Goal: Find specific page/section: Find specific page/section

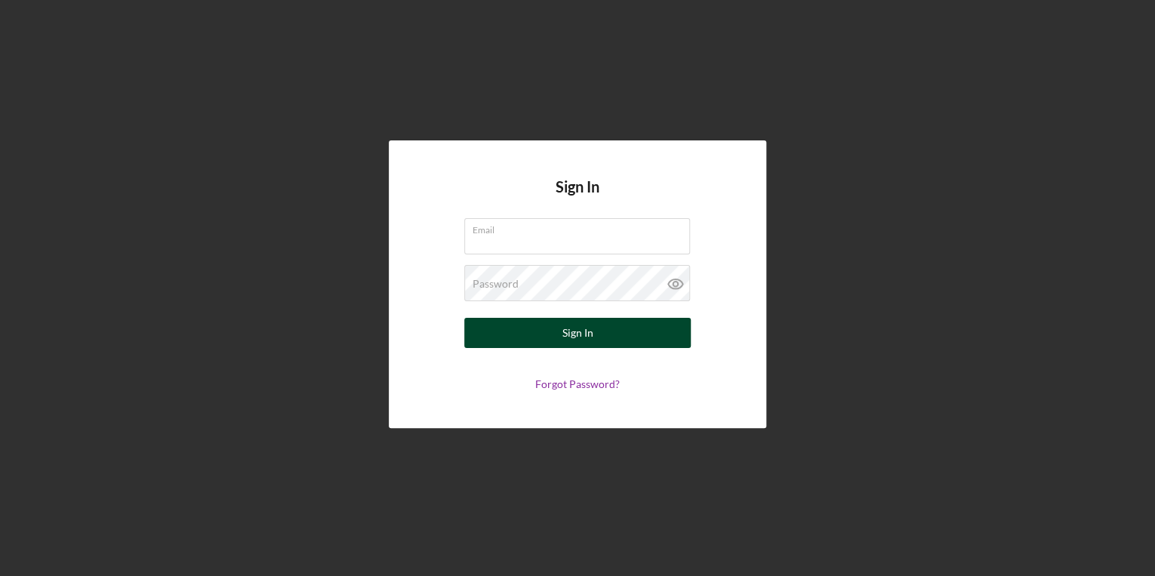
type input "[EMAIL_ADDRESS][DOMAIN_NAME]"
click at [495, 331] on button "Sign In" at bounding box center [577, 333] width 227 height 30
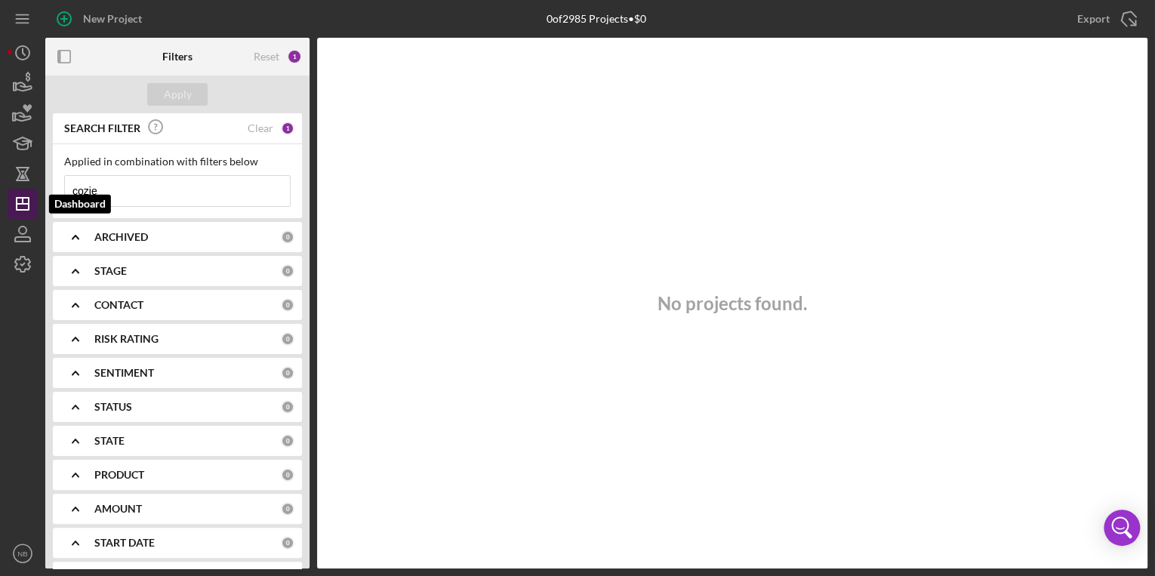
click at [28, 211] on icon "Icon/Dashboard" at bounding box center [23, 204] width 38 height 38
click at [254, 130] on div "Clear" at bounding box center [261, 128] width 26 height 12
click at [184, 177] on input at bounding box center [177, 191] width 225 height 30
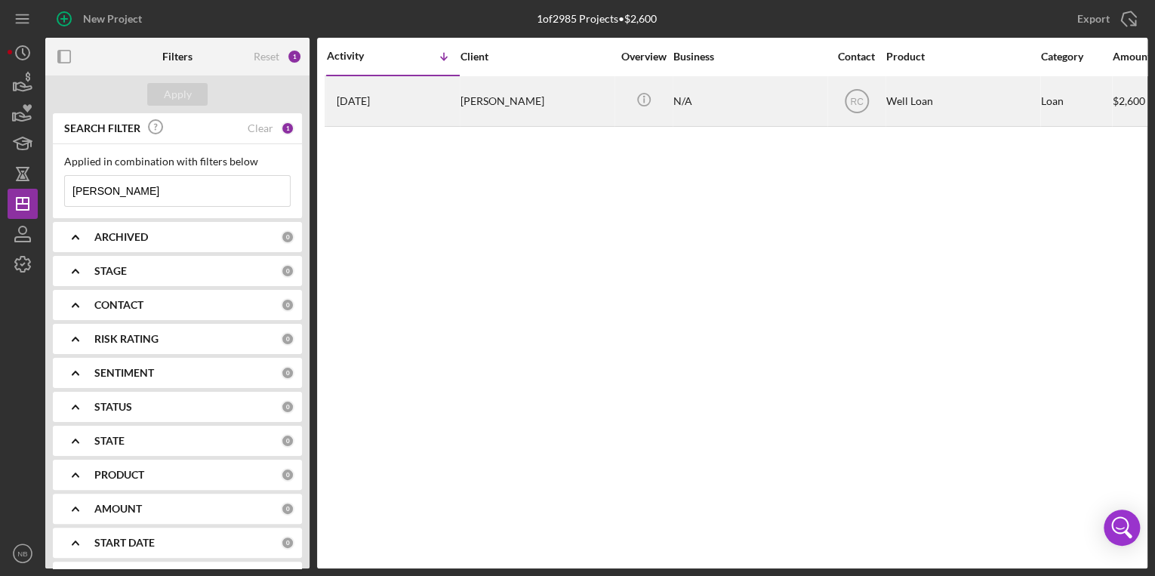
type input "[PERSON_NAME]"
click at [606, 115] on div "[PERSON_NAME]" at bounding box center [536, 101] width 151 height 48
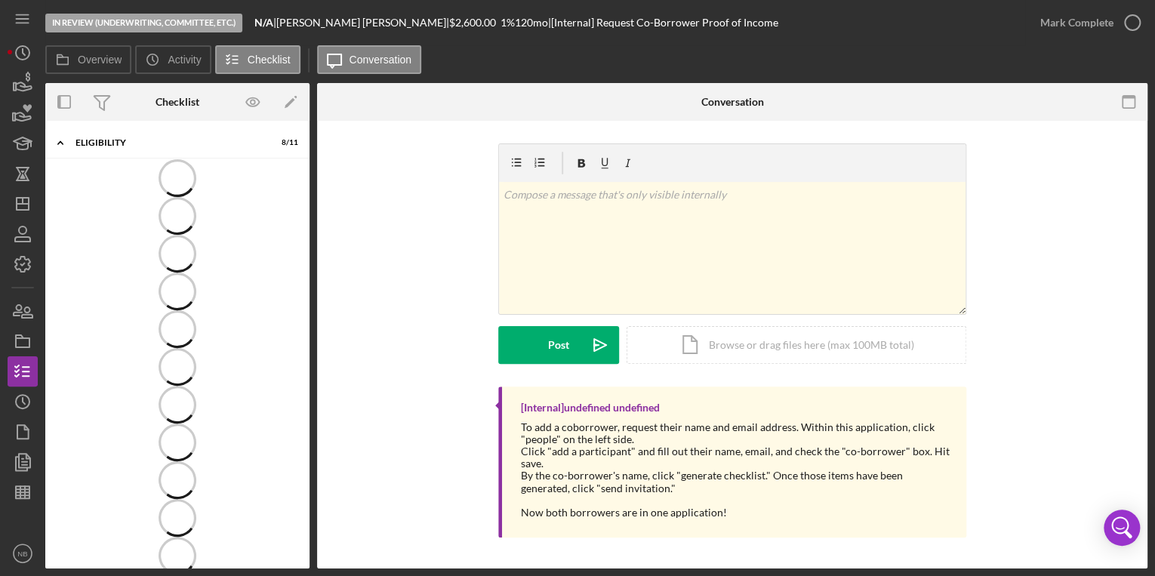
scroll to position [39, 0]
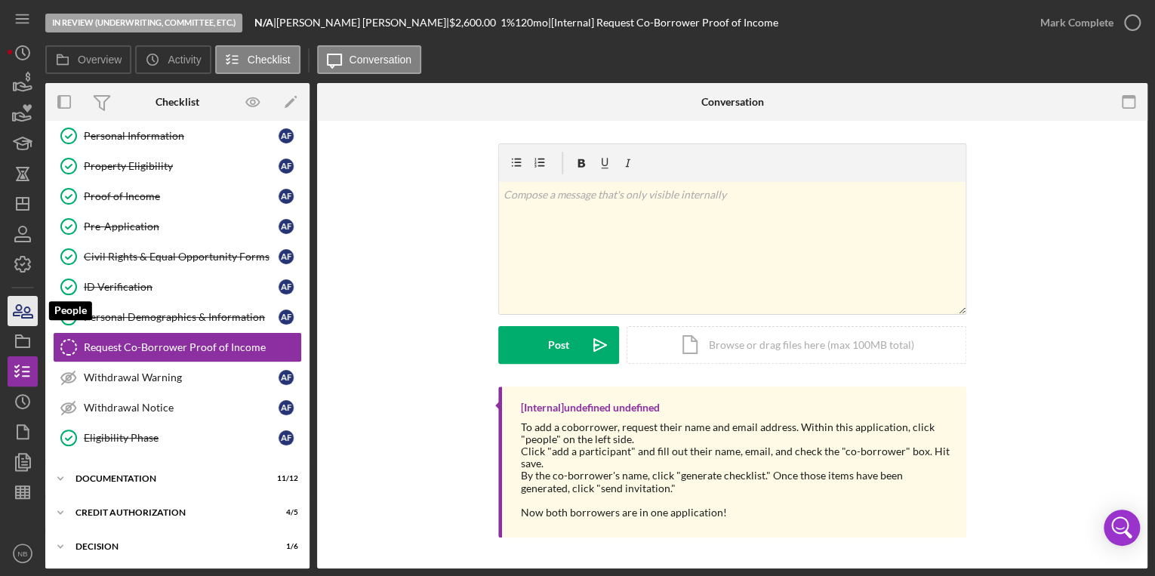
click at [17, 308] on icon "button" at bounding box center [23, 311] width 38 height 38
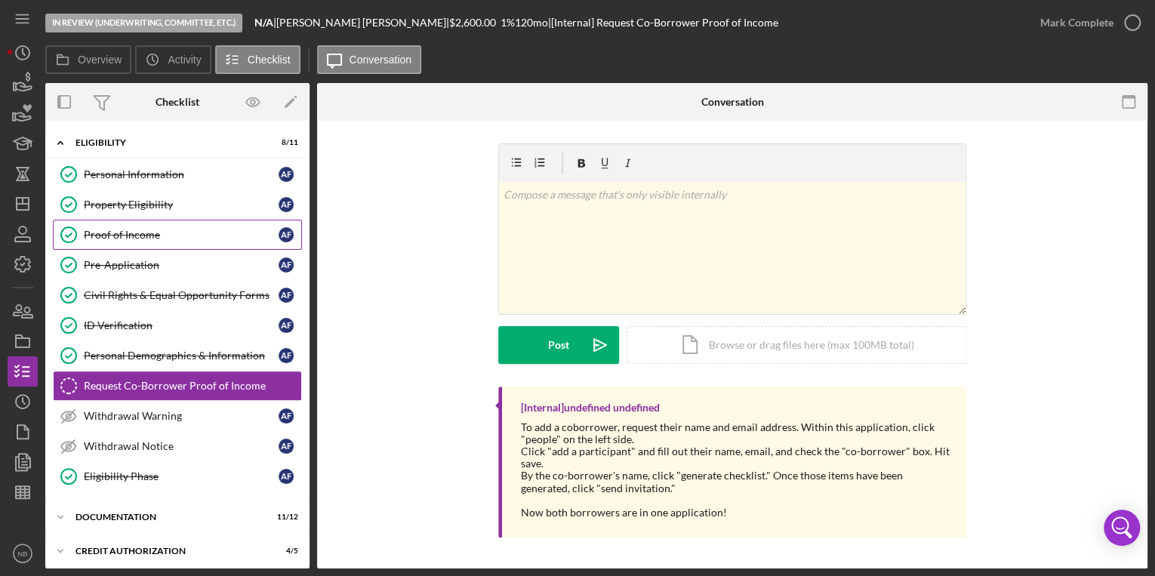
scroll to position [39, 0]
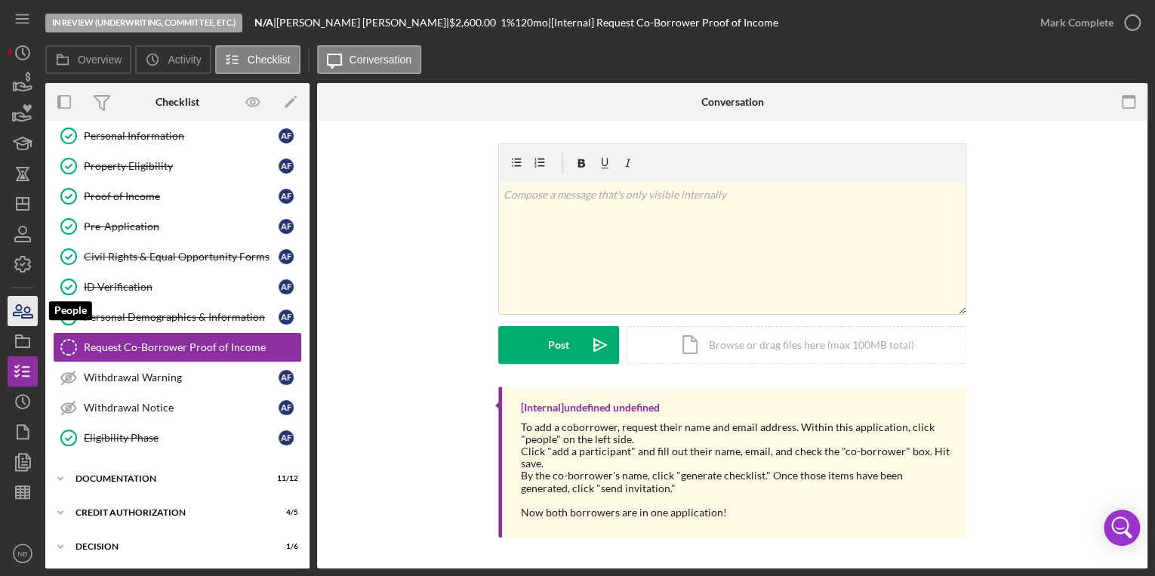
click at [15, 314] on icon "button" at bounding box center [23, 311] width 38 height 38
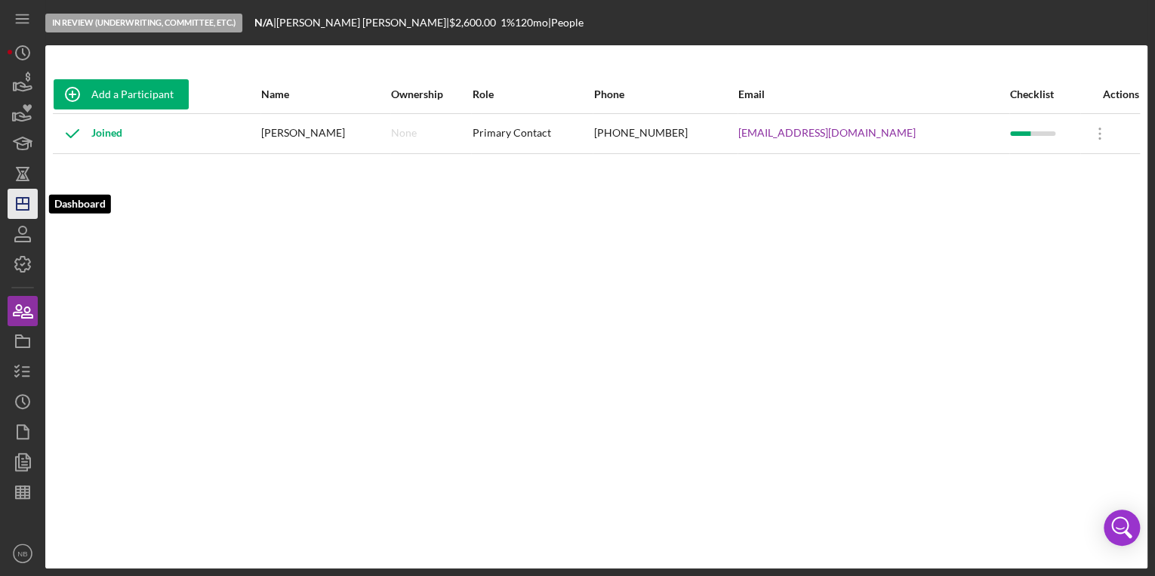
click at [21, 196] on icon "Icon/Dashboard" at bounding box center [23, 204] width 38 height 38
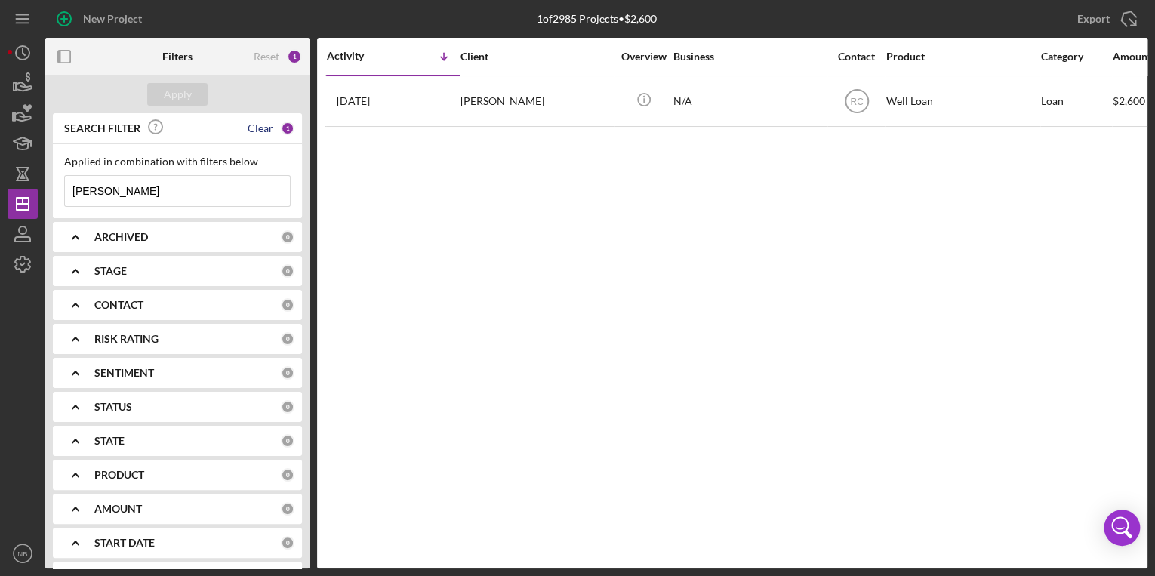
click at [258, 131] on div "Clear" at bounding box center [261, 128] width 26 height 12
click at [136, 193] on input at bounding box center [177, 191] width 225 height 30
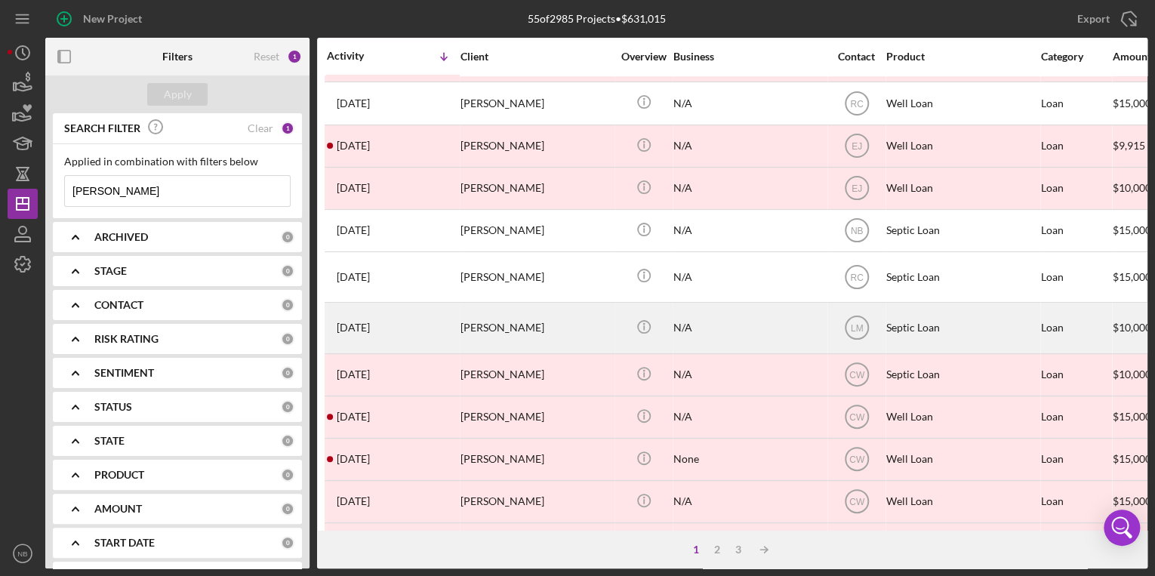
scroll to position [637, 0]
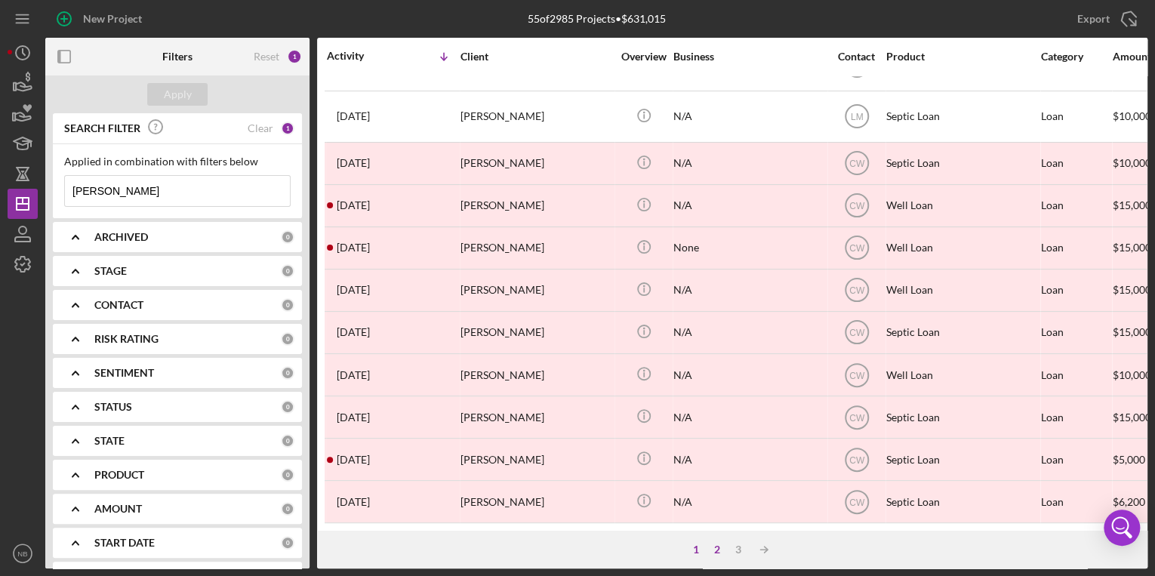
type input "[PERSON_NAME]"
click at [715, 549] on div "2" at bounding box center [717, 550] width 21 height 12
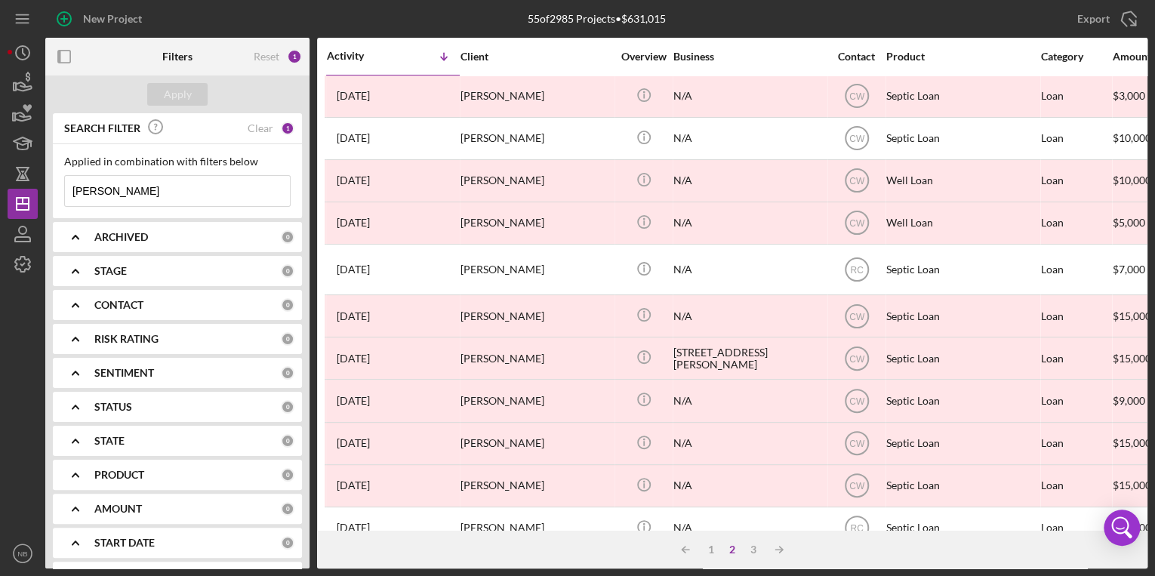
scroll to position [0, 0]
click at [263, 126] on div "Clear" at bounding box center [261, 128] width 26 height 12
click at [153, 184] on input at bounding box center [177, 191] width 225 height 30
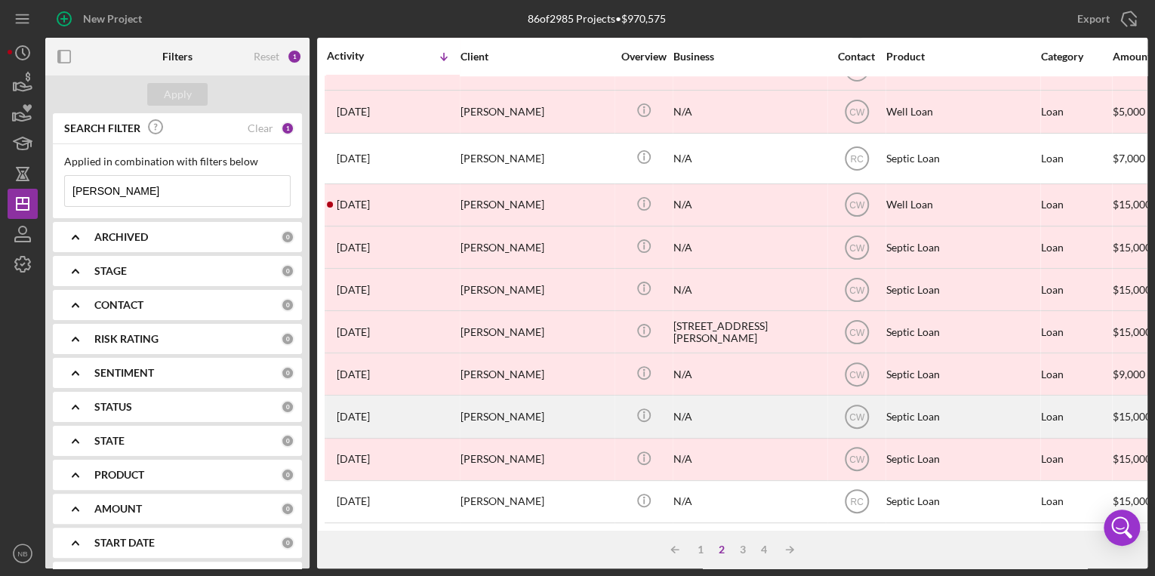
scroll to position [645, 0]
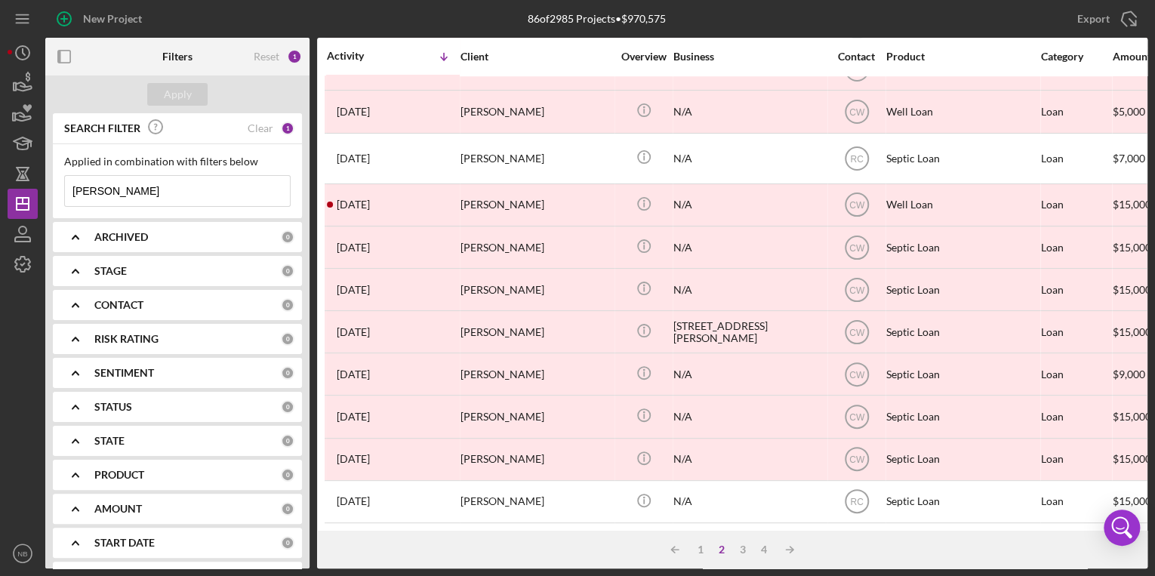
drag, startPoint x: 172, startPoint y: 184, endPoint x: 39, endPoint y: 194, distance: 133.3
click at [41, 195] on div "New Project 86 of 2985 Projects • $970,575 [PERSON_NAME] Export Icon/Export Fil…" at bounding box center [578, 284] width 1140 height 569
type input "[PERSON_NAME]"
click at [253, 130] on div "Clear" at bounding box center [261, 128] width 26 height 12
click at [144, 198] on input at bounding box center [177, 191] width 225 height 30
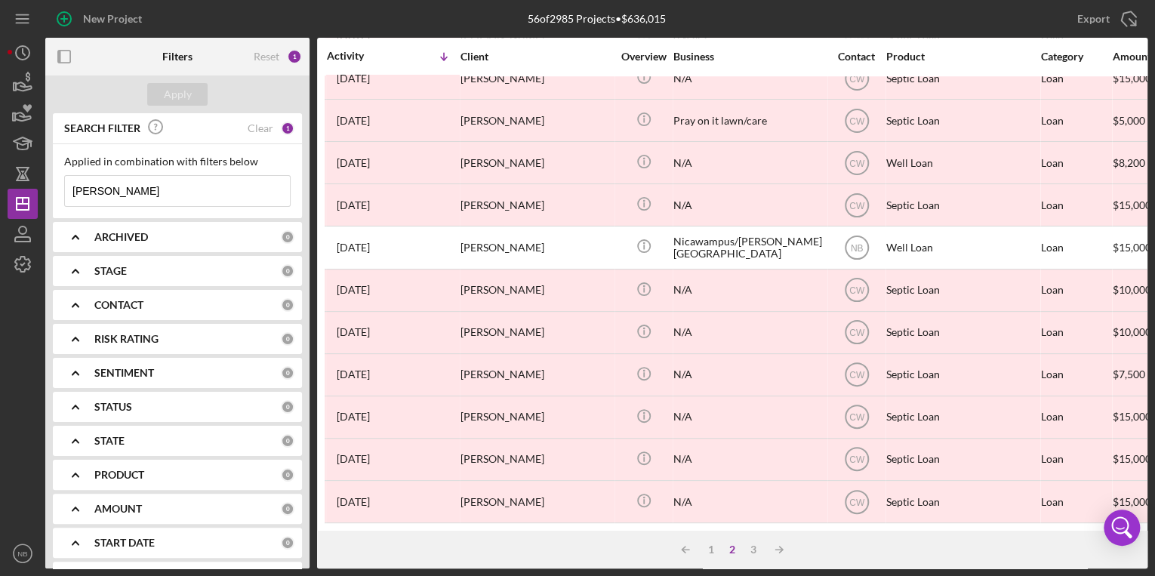
scroll to position [162, 0]
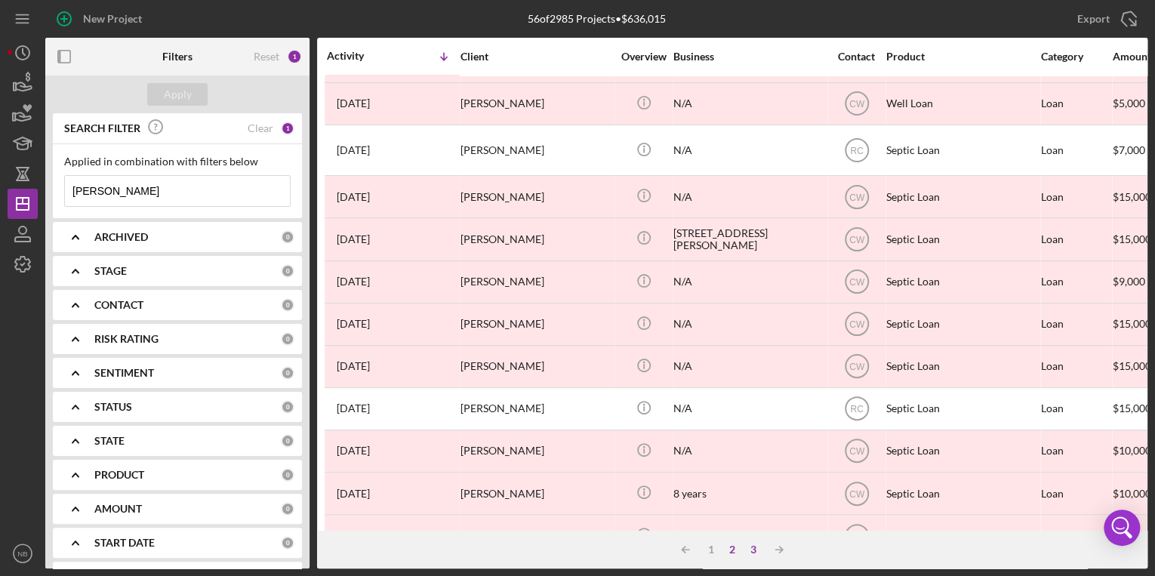
type input "[PERSON_NAME]"
click at [749, 553] on div "3" at bounding box center [753, 550] width 21 height 12
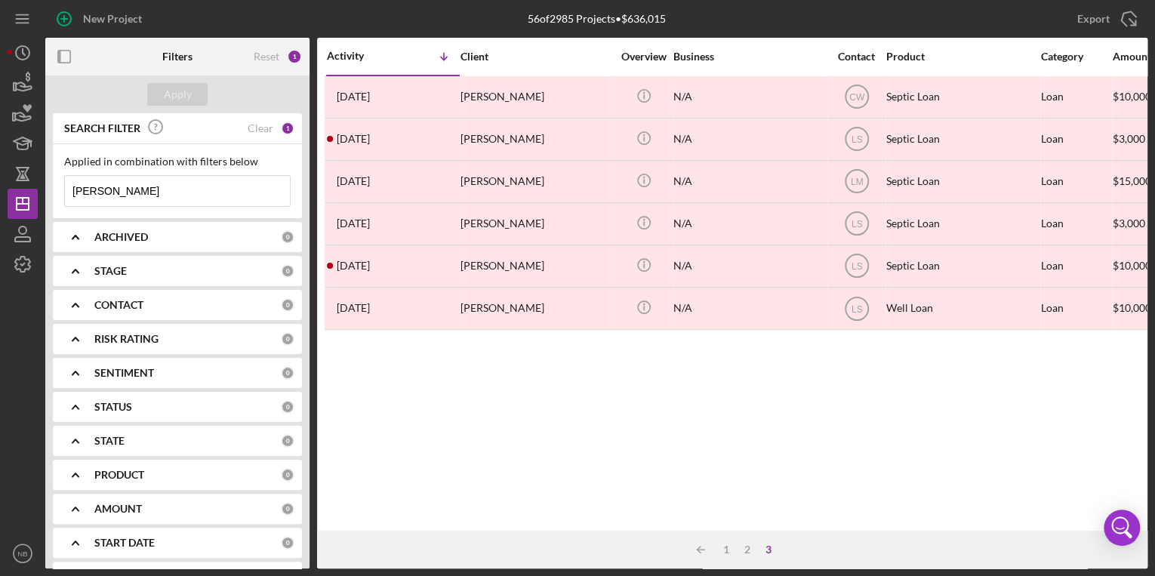
scroll to position [0, 0]
click at [722, 547] on div "1" at bounding box center [726, 550] width 21 height 12
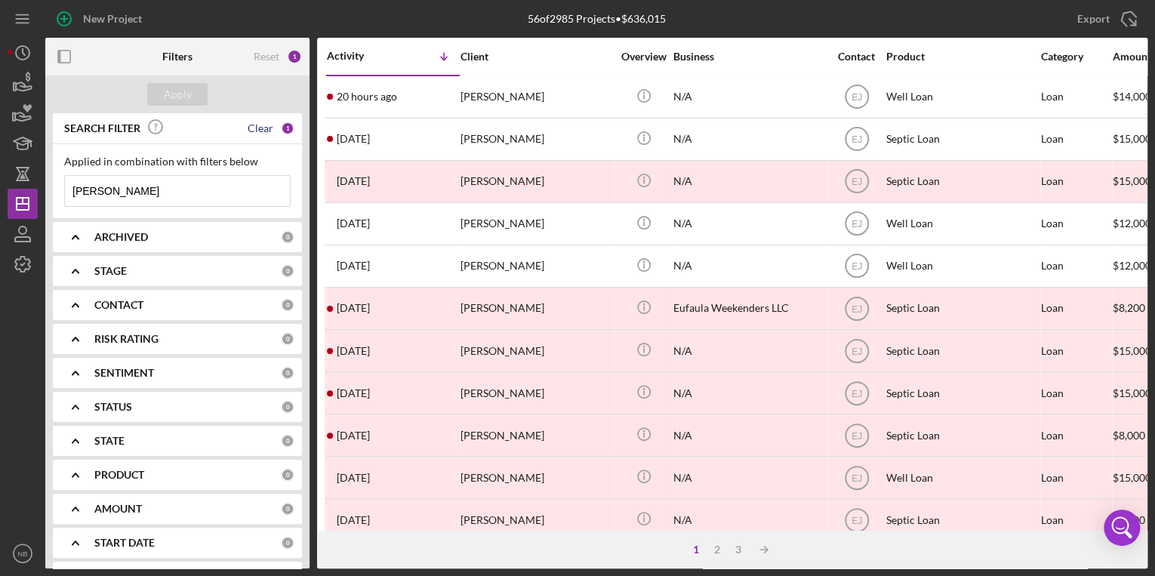
click at [260, 124] on div "Clear" at bounding box center [261, 128] width 26 height 12
drag, startPoint x: 154, startPoint y: 187, endPoint x: 139, endPoint y: 199, distance: 19.3
click at [154, 187] on input at bounding box center [177, 191] width 225 height 30
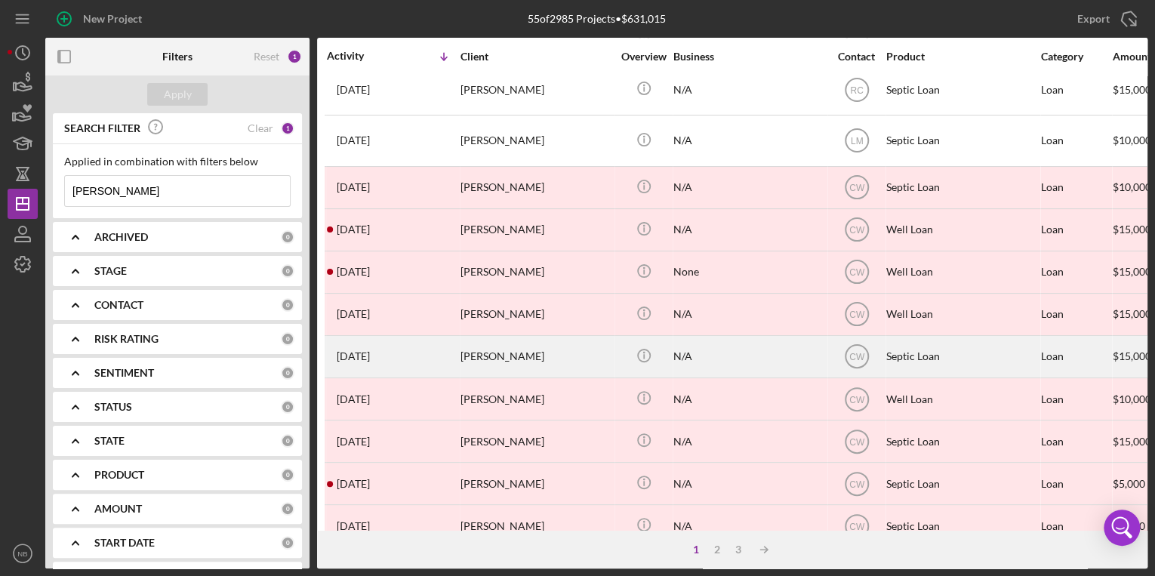
scroll to position [637, 0]
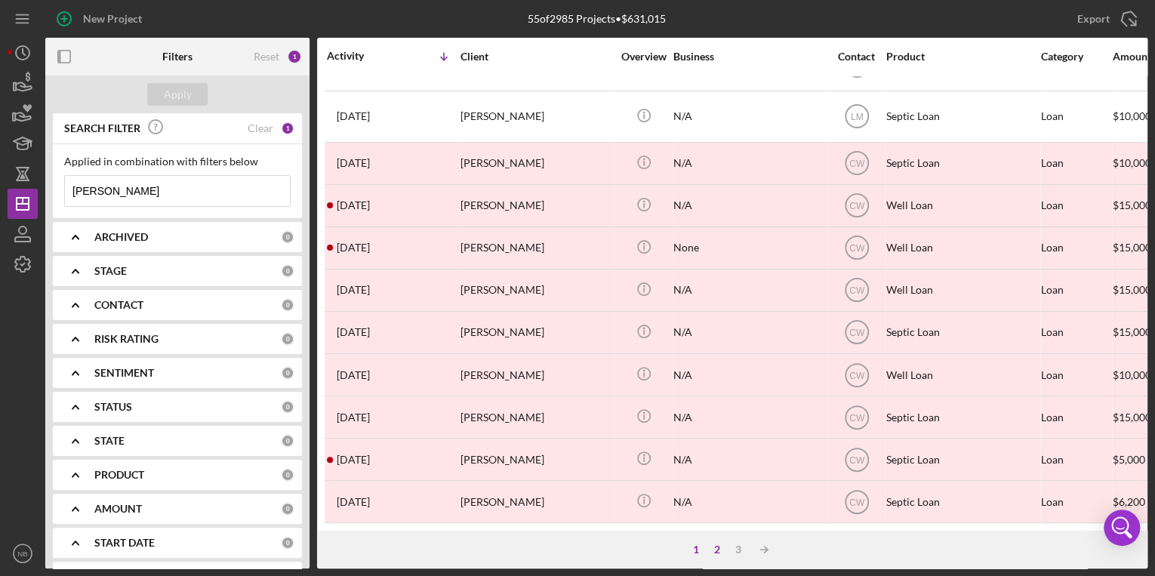
type input "[PERSON_NAME]"
click at [723, 553] on div "2" at bounding box center [717, 550] width 21 height 12
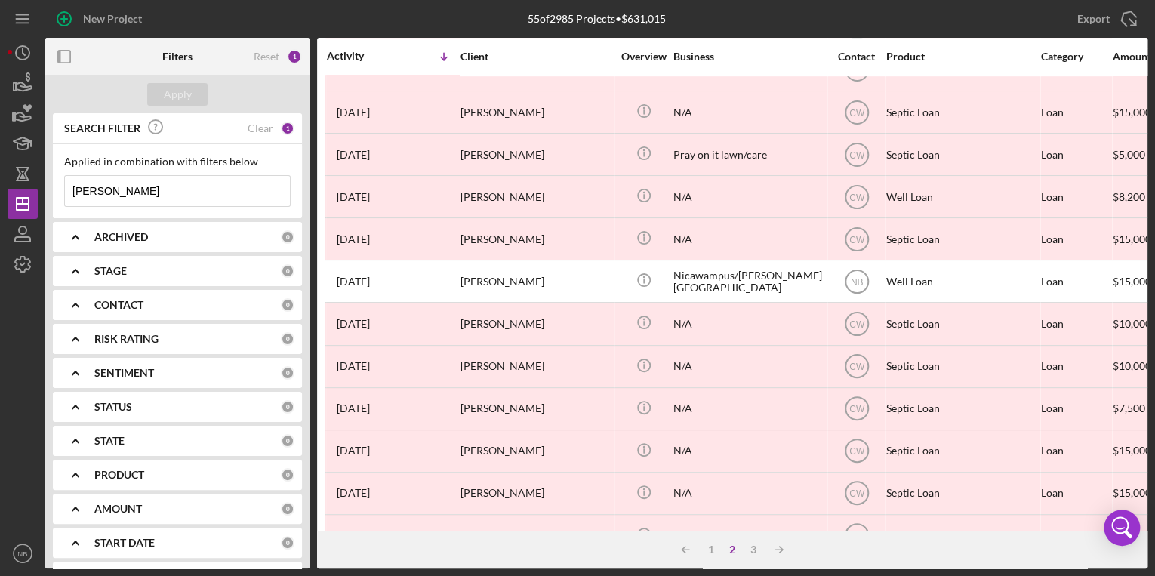
scroll to position [628, 0]
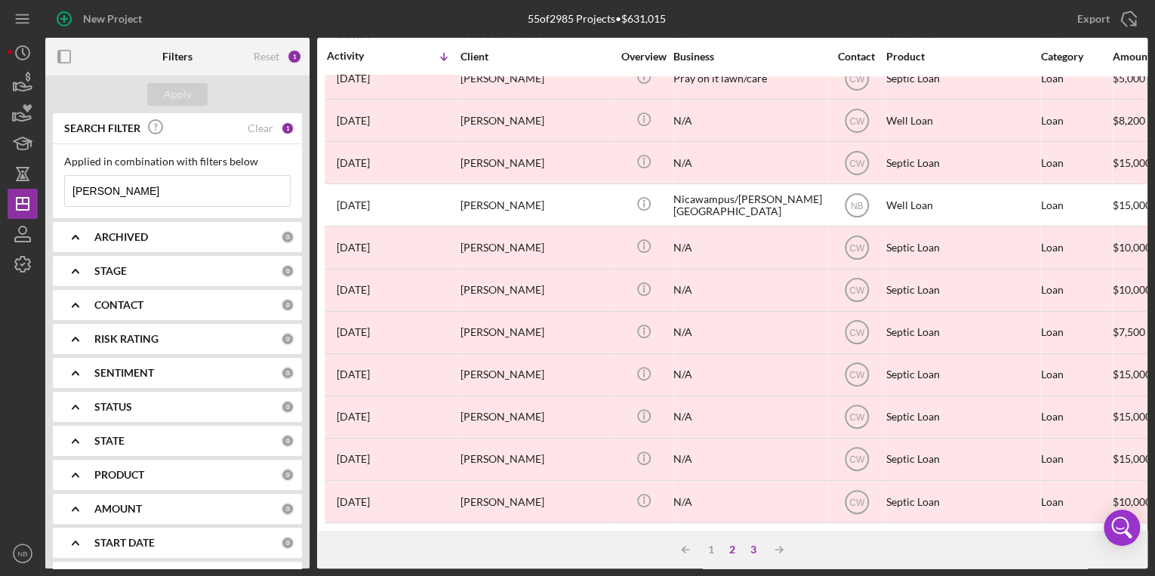
click at [747, 550] on div "3" at bounding box center [753, 550] width 21 height 12
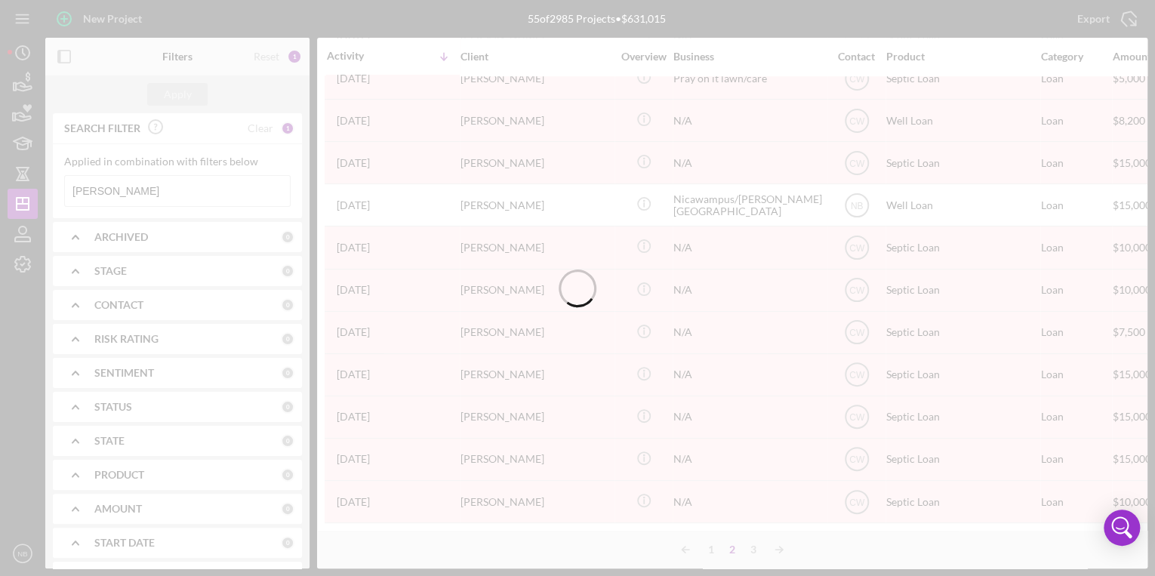
scroll to position [0, 0]
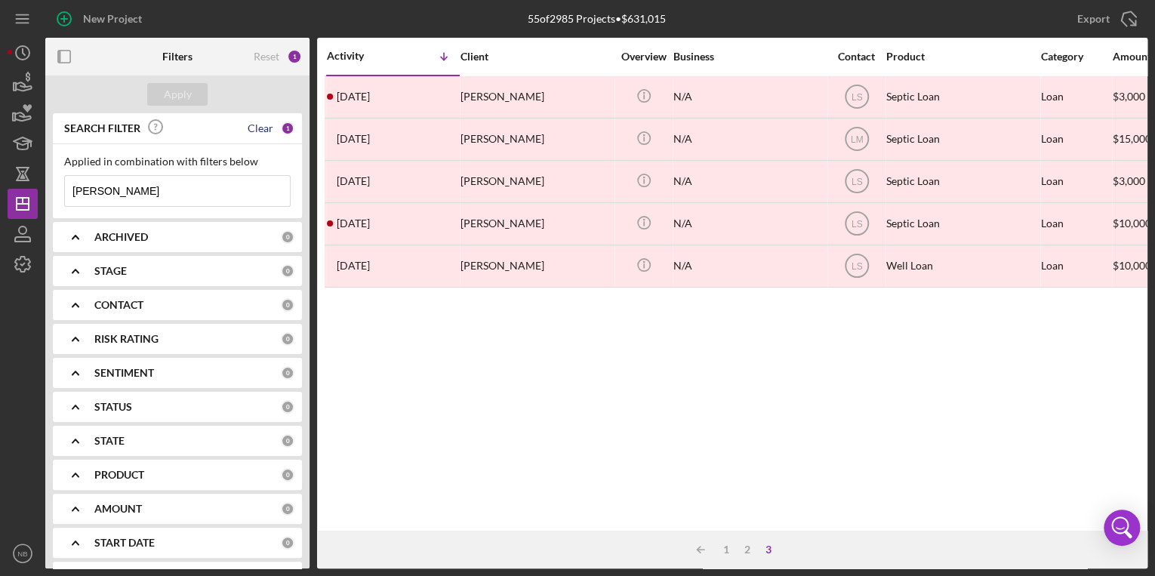
click at [256, 134] on div "Clear" at bounding box center [261, 128] width 26 height 12
click at [210, 185] on input at bounding box center [177, 191] width 225 height 30
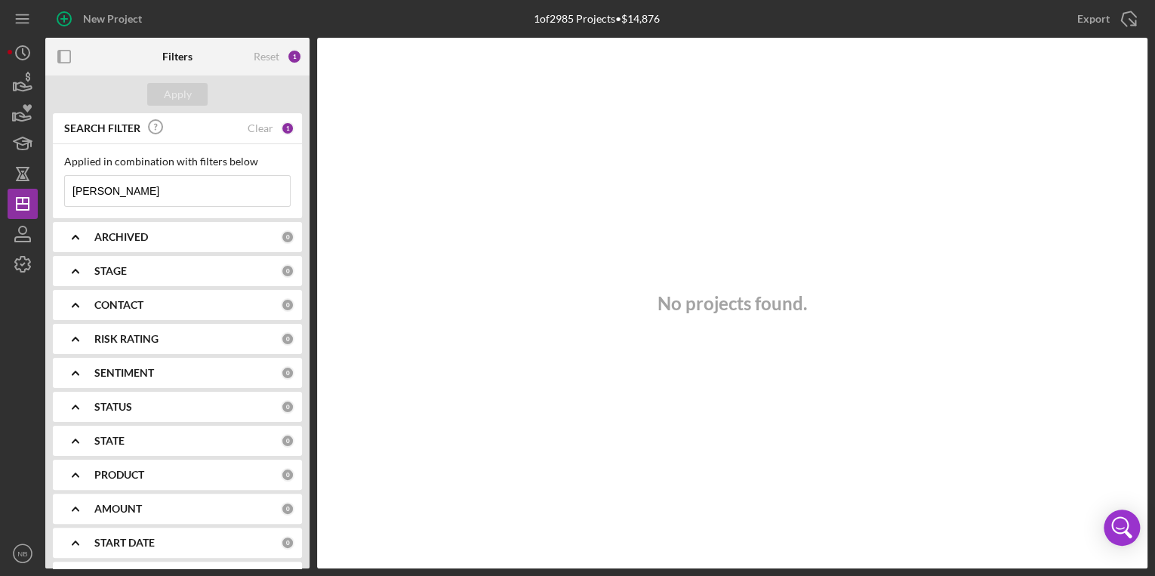
type input "[PERSON_NAME]"
click at [260, 135] on div "SEARCH FILTER Clear 1" at bounding box center [177, 129] width 234 height 34
click at [263, 131] on div "Clear" at bounding box center [261, 128] width 26 height 12
click at [263, 131] on div "SEARCH FILTER" at bounding box center [170, 129] width 220 height 34
drag, startPoint x: 263, startPoint y: 131, endPoint x: 190, endPoint y: 188, distance: 92.4
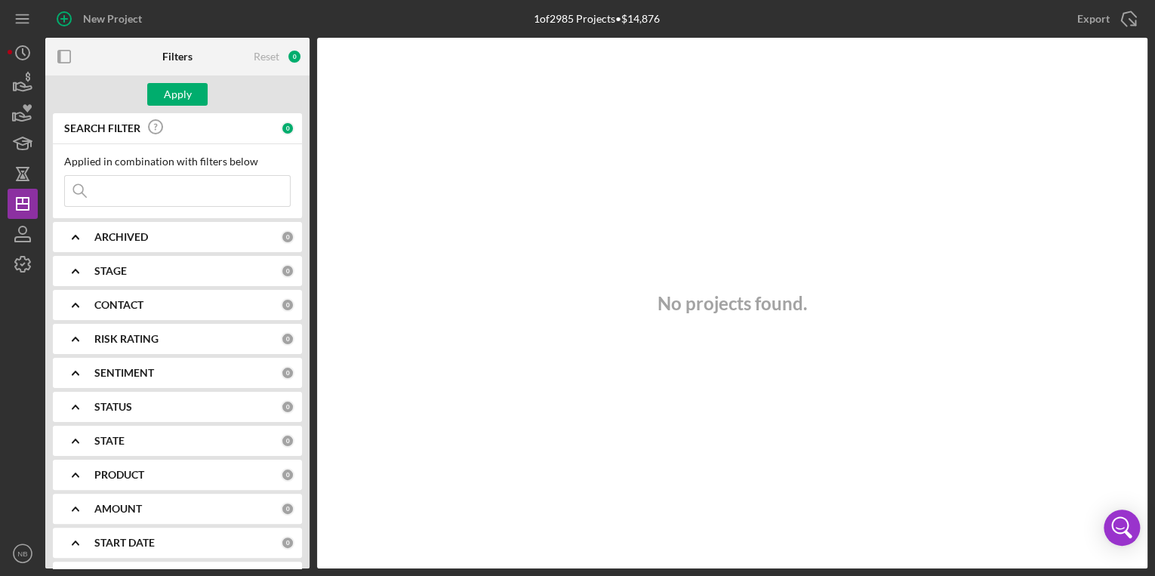
click at [190, 188] on input at bounding box center [177, 191] width 225 height 30
type input "[PERSON_NAME]"
drag, startPoint x: 276, startPoint y: 122, endPoint x: 265, endPoint y: 123, distance: 11.4
click at [275, 122] on div "SEARCH FILTER Clear 1" at bounding box center [177, 129] width 234 height 34
click at [262, 129] on div "Clear" at bounding box center [261, 128] width 26 height 12
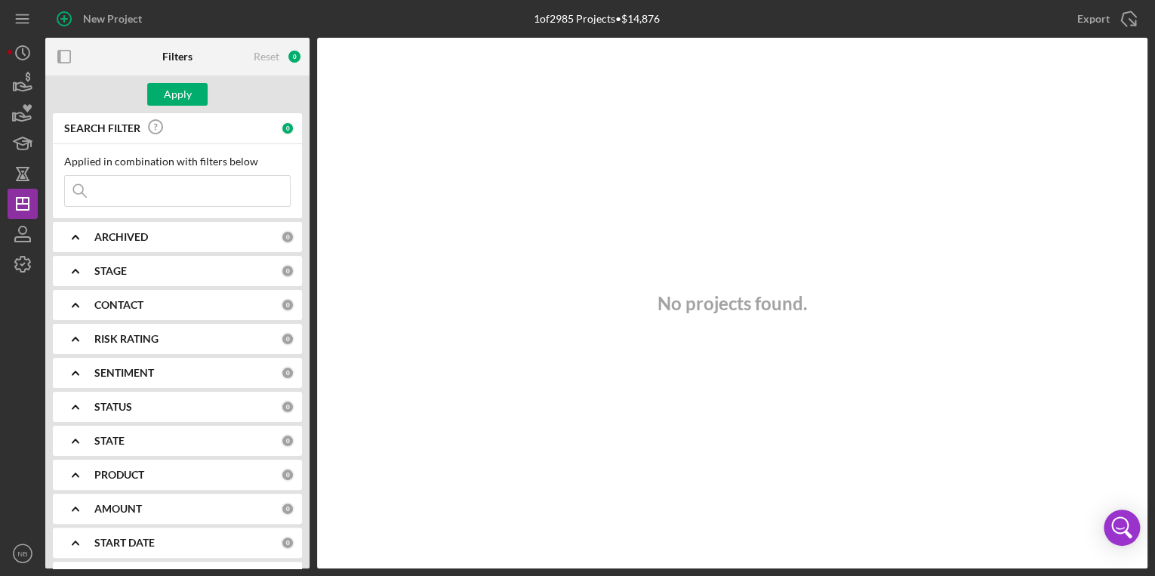
click at [193, 189] on input at bounding box center [177, 191] width 225 height 30
type input "[PERSON_NAME]"
click at [31, 217] on icon "Icon/Dashboard" at bounding box center [23, 204] width 38 height 38
click at [18, 233] on icon "button" at bounding box center [23, 234] width 38 height 38
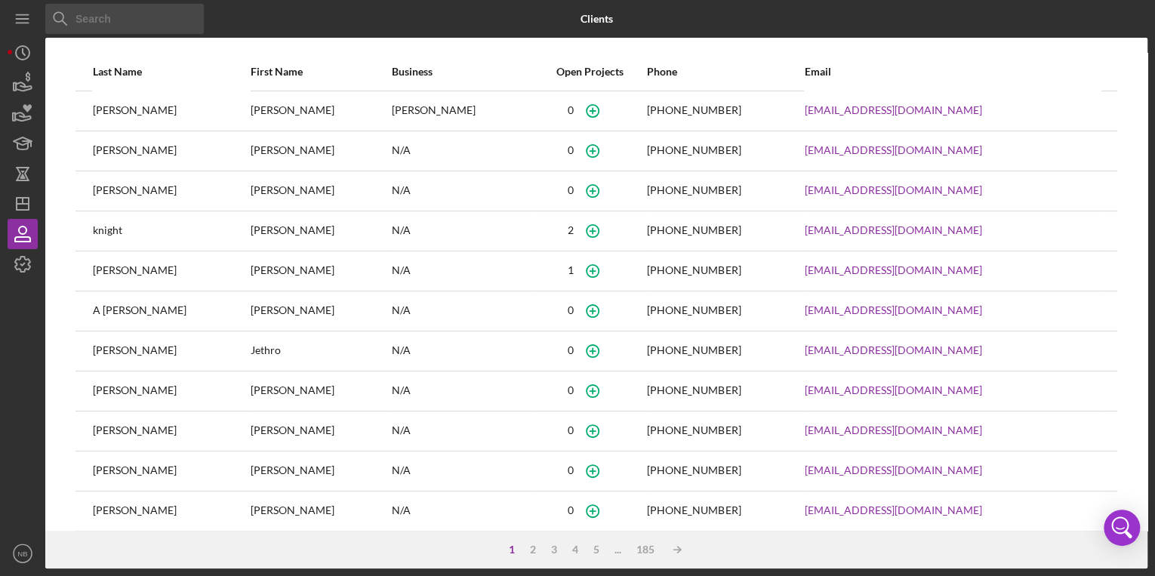
click at [119, 19] on input at bounding box center [124, 19] width 159 height 30
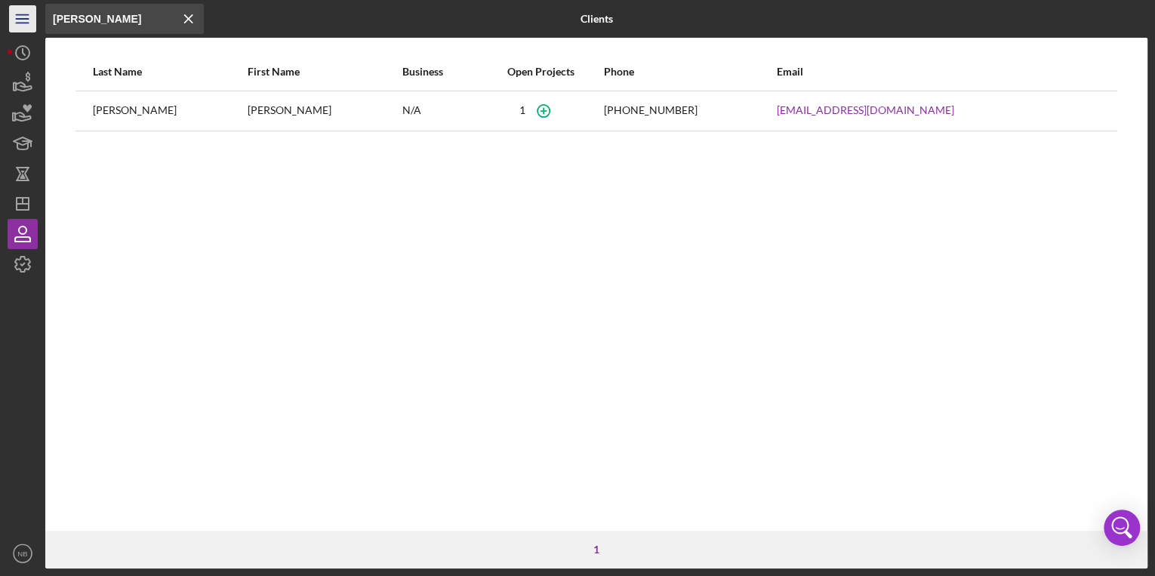
drag, startPoint x: 99, startPoint y: 21, endPoint x: 19, endPoint y: 18, distance: 80.1
click at [18, 22] on div "Icon/Menu Close [PERSON_NAME] Icon/Menu Close Clients Last Name First Name Busi…" at bounding box center [578, 284] width 1140 height 569
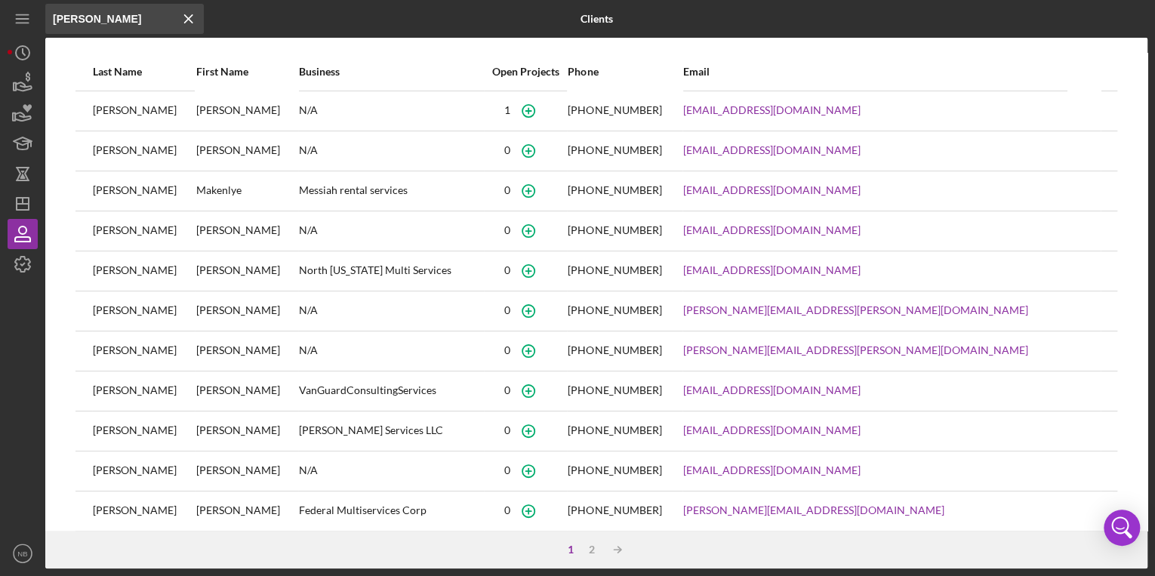
click at [120, 117] on div "[PERSON_NAME]" at bounding box center [143, 111] width 101 height 38
drag, startPoint x: 132, startPoint y: 22, endPoint x: 32, endPoint y: 17, distance: 99.8
click at [32, 17] on div "Icon/Menu Close [PERSON_NAME] Icon/Menu Close Clients Last Name First Name Busi…" at bounding box center [578, 284] width 1140 height 569
type input "\"
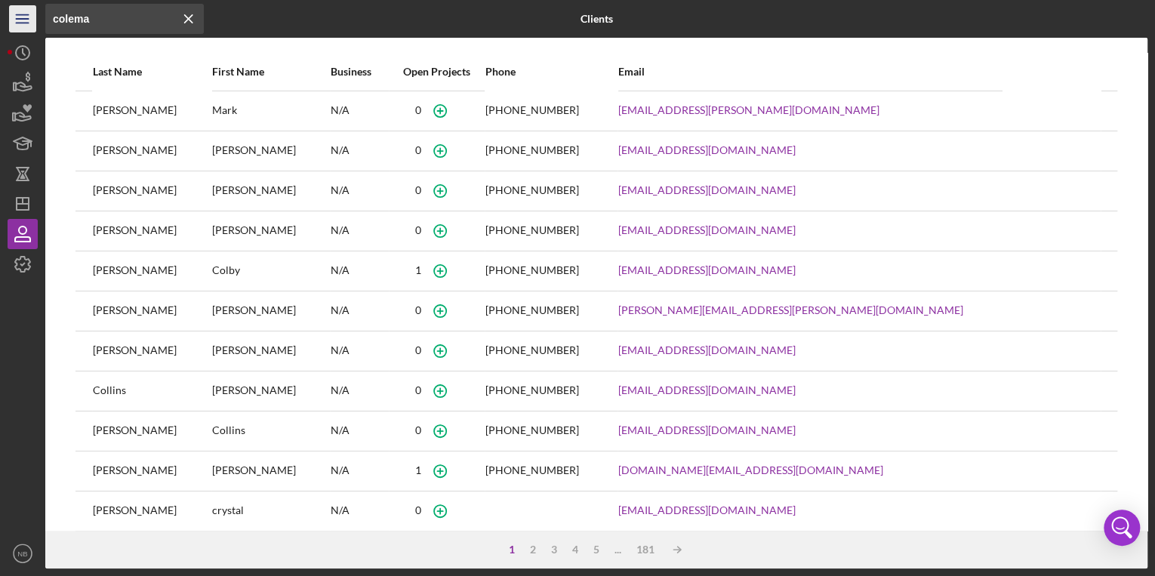
type input "[PERSON_NAME]"
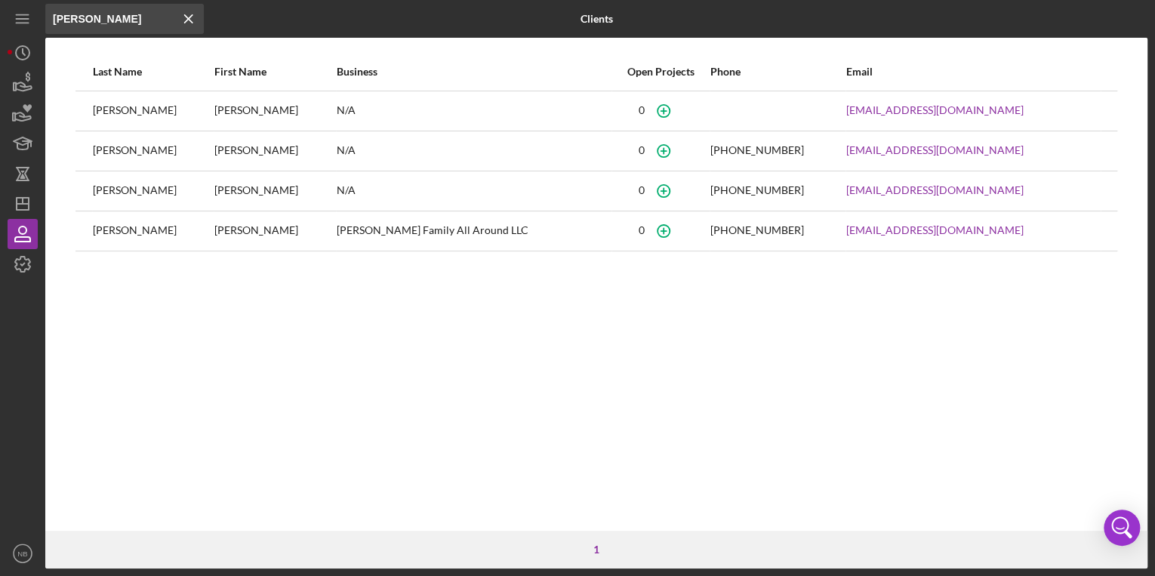
drag, startPoint x: 140, startPoint y: 17, endPoint x: 54, endPoint y: 18, distance: 86.8
click at [54, 18] on input "[PERSON_NAME]" at bounding box center [124, 19] width 159 height 30
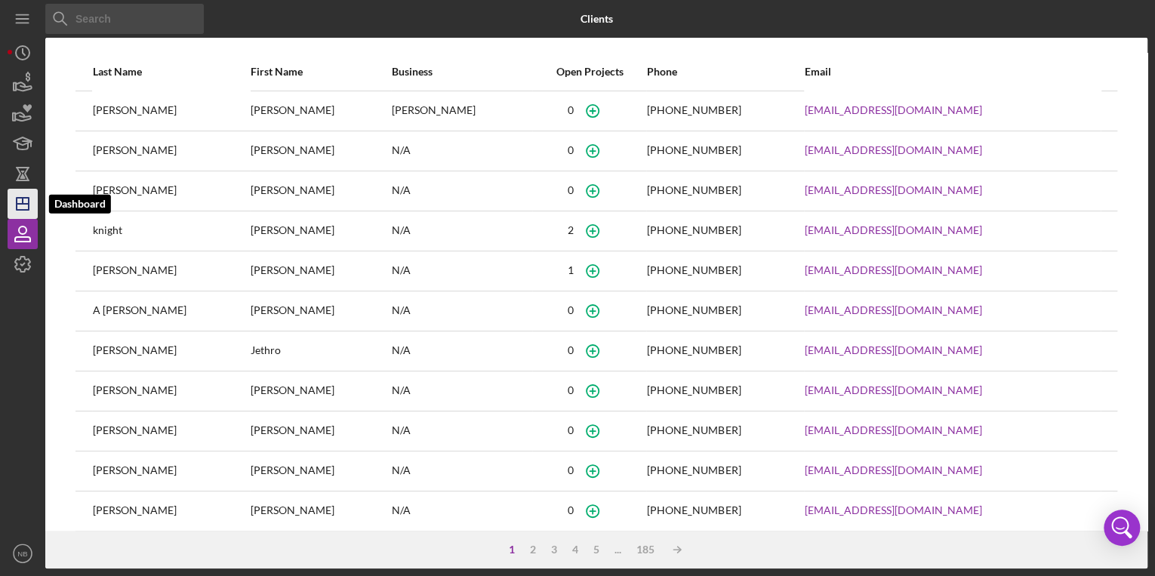
click at [36, 201] on icon "Icon/Dashboard" at bounding box center [23, 204] width 38 height 38
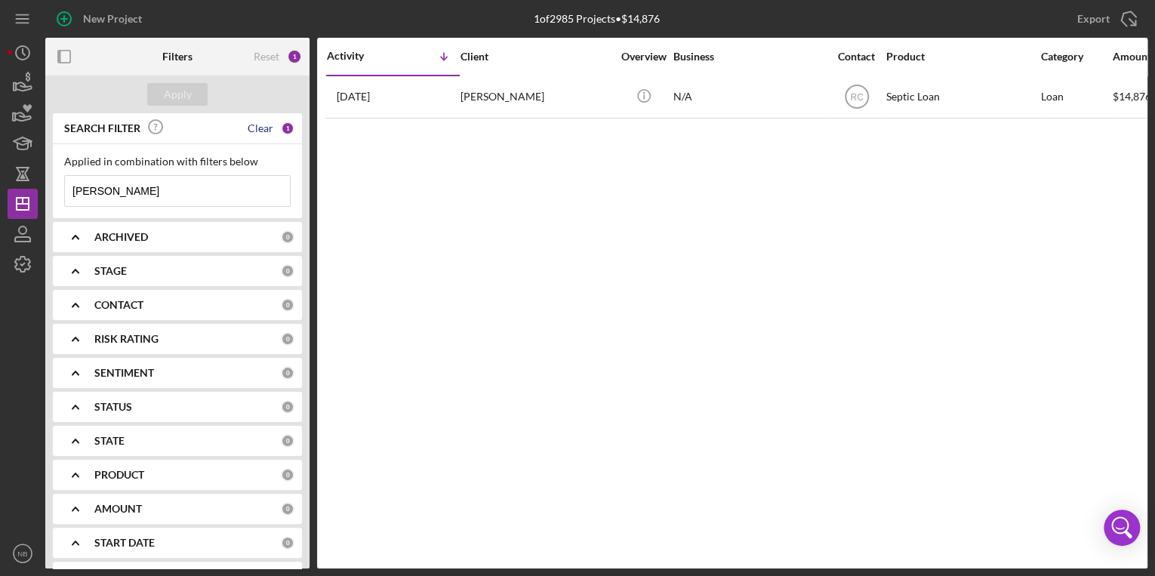
click at [265, 130] on div "Clear" at bounding box center [261, 128] width 26 height 12
click at [212, 171] on div "Applied in combination with filters below Icon/Menu Close" at bounding box center [177, 181] width 227 height 51
click at [205, 179] on input at bounding box center [177, 191] width 225 height 30
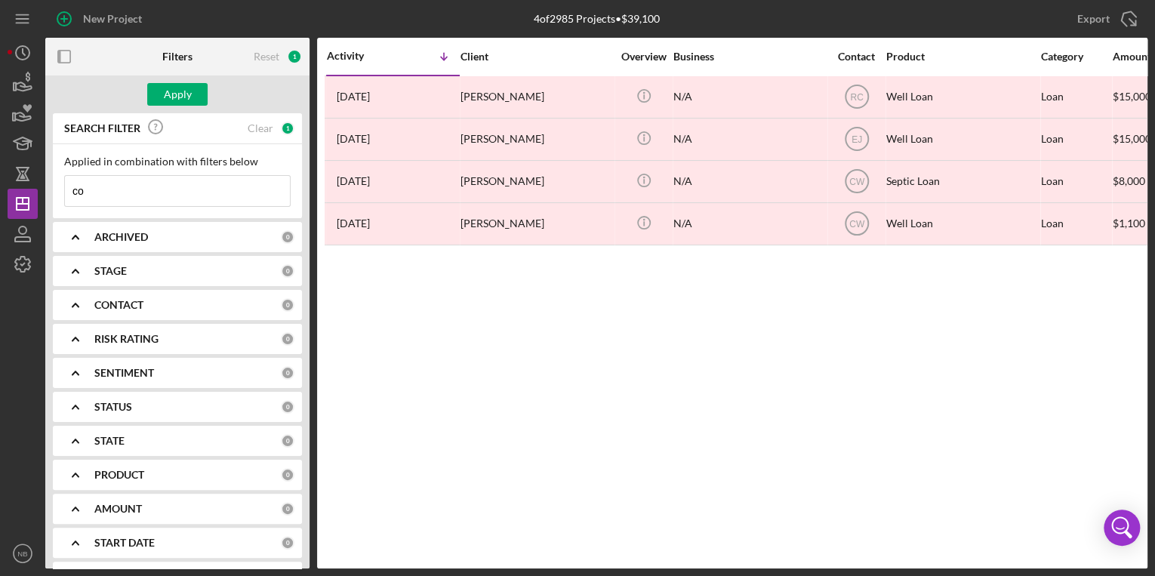
type input "c"
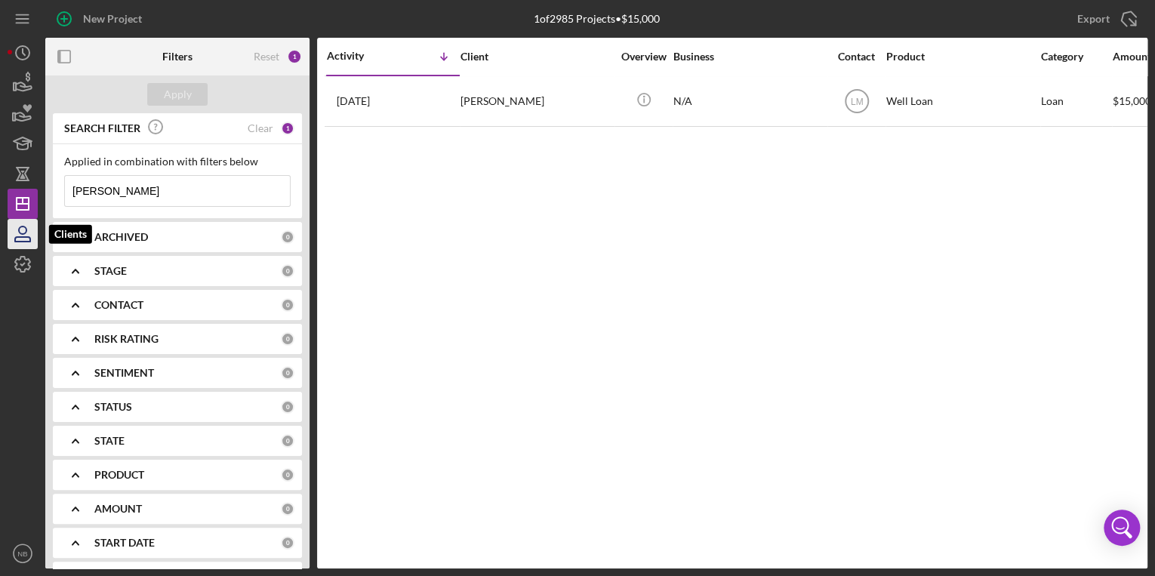
type input "[PERSON_NAME]"
click at [22, 230] on icon "button" at bounding box center [23, 234] width 38 height 38
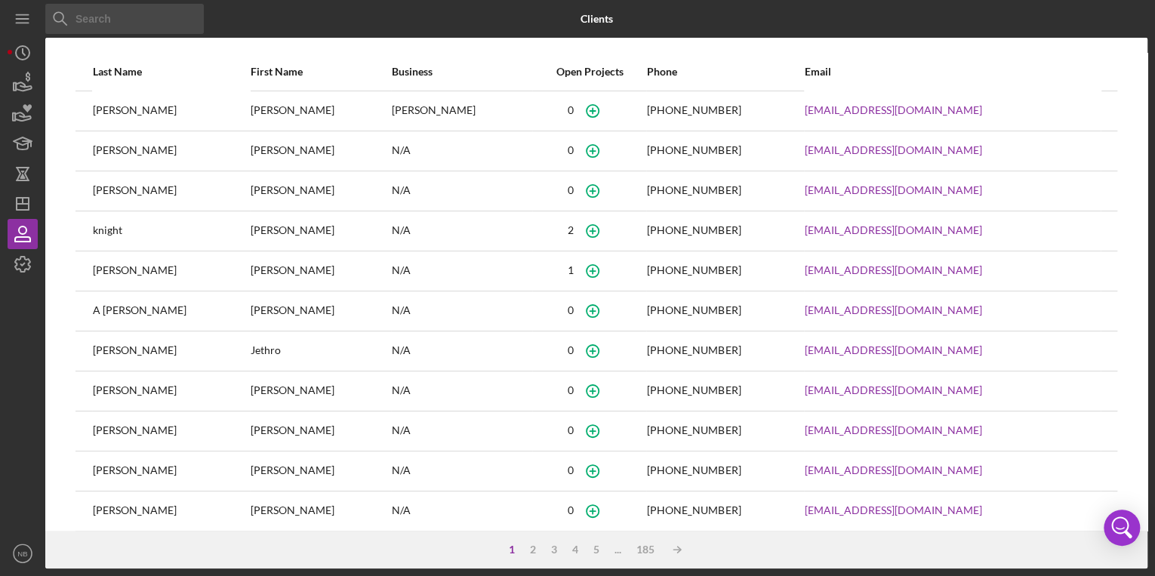
click at [135, 18] on input at bounding box center [124, 19] width 159 height 30
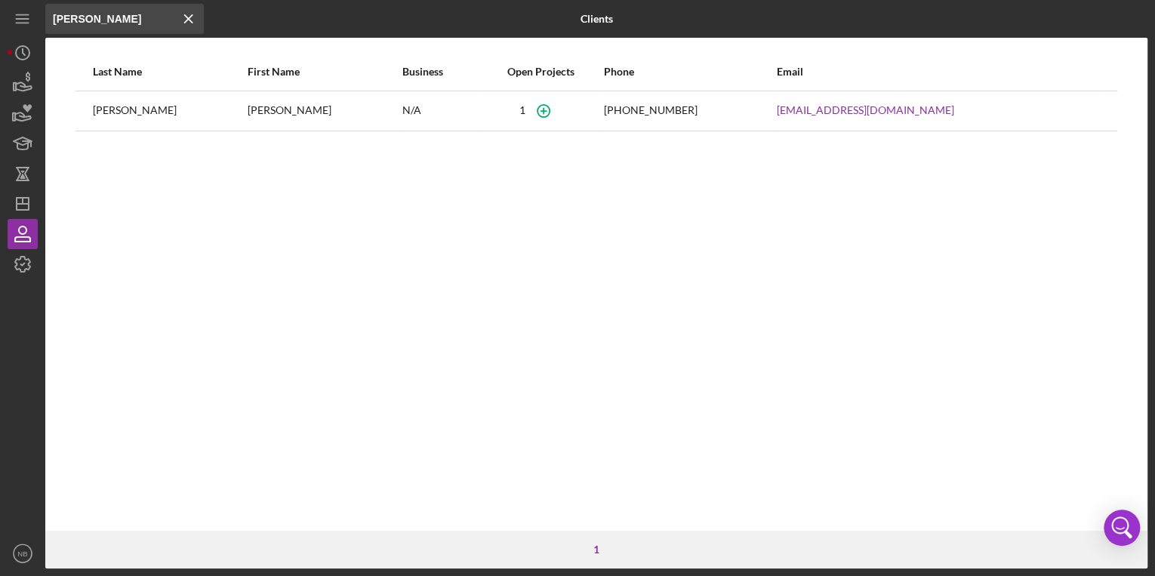
drag, startPoint x: 109, startPoint y: 18, endPoint x: 45, endPoint y: 20, distance: 63.4
click at [45, 20] on input "[PERSON_NAME]" at bounding box center [124, 19] width 159 height 30
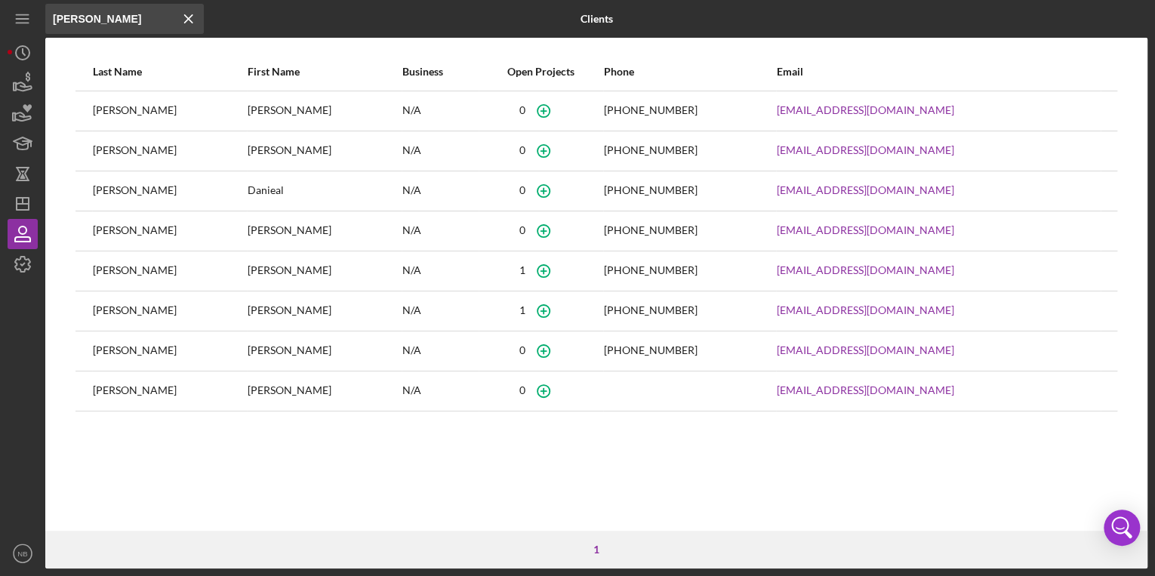
click at [117, 230] on div "[PERSON_NAME]" at bounding box center [169, 231] width 153 height 38
drag, startPoint x: 109, startPoint y: 24, endPoint x: 23, endPoint y: 25, distance: 86.8
click at [23, 25] on div "Icon/Menu Close [PERSON_NAME] Icon/Menu Close Clients Last Name First Name Busi…" at bounding box center [578, 284] width 1140 height 569
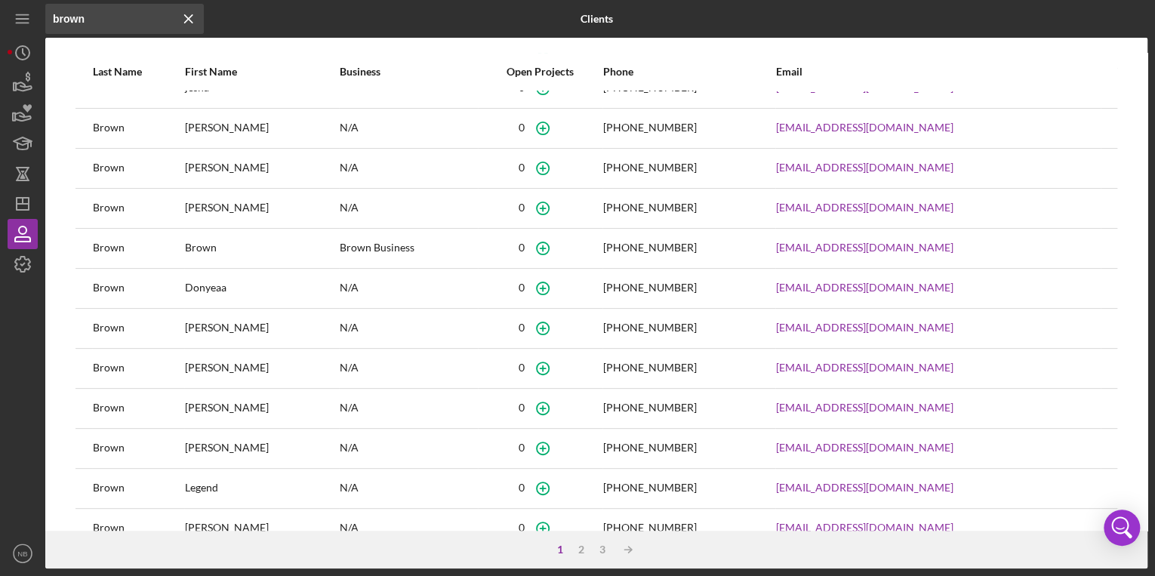
scroll to position [172, 0]
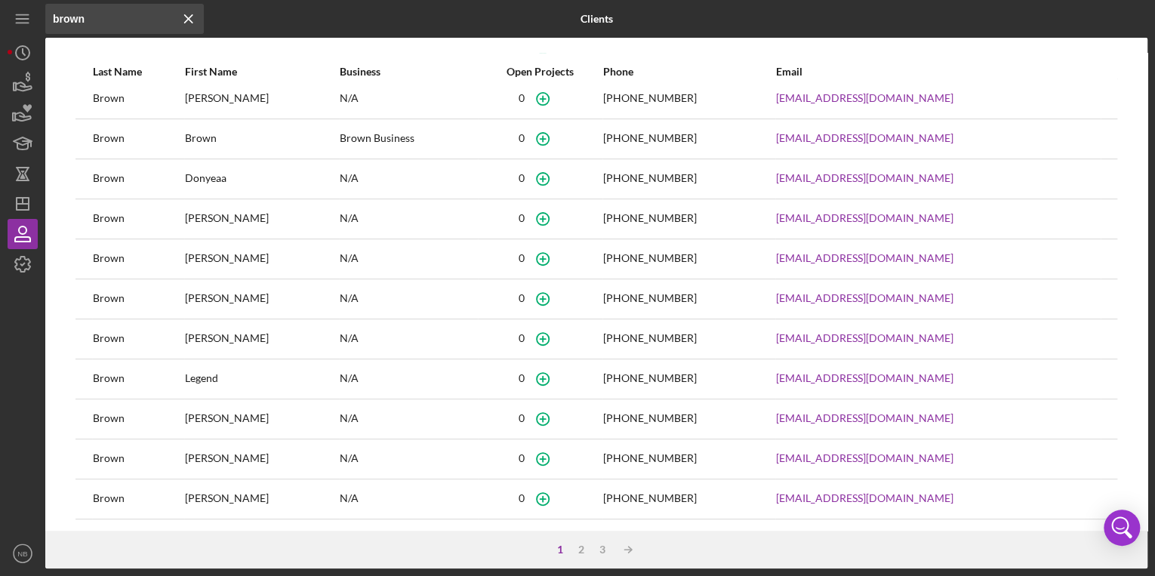
click at [581, 556] on div "1 2 3 Icon/Table Sort Arrow" at bounding box center [596, 550] width 1102 height 38
click at [584, 552] on div "2" at bounding box center [581, 550] width 21 height 12
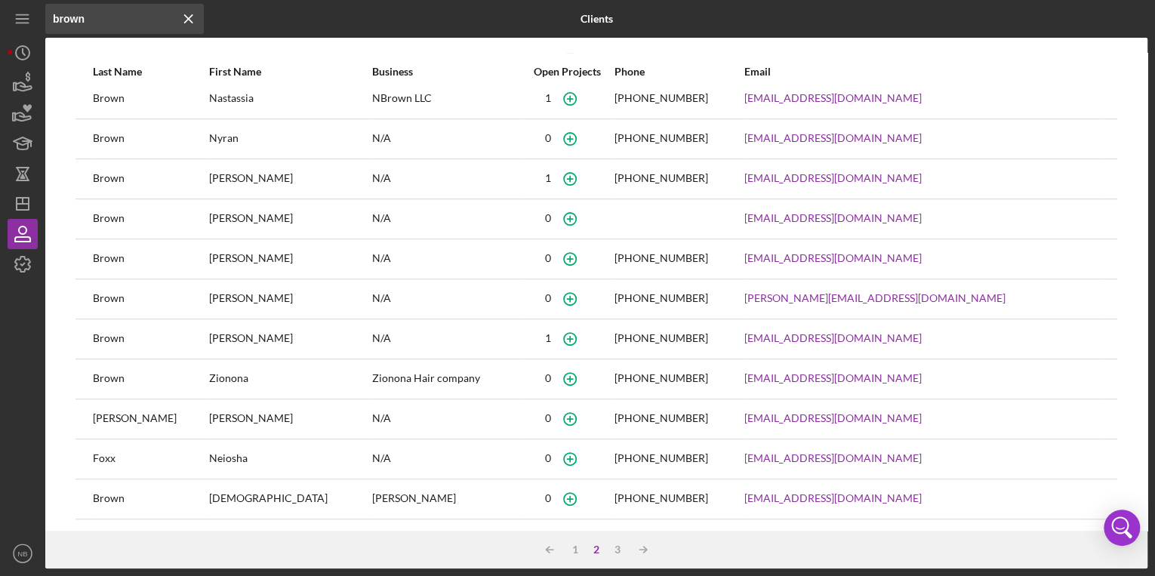
click at [253, 177] on div "[PERSON_NAME]" at bounding box center [290, 179] width 162 height 38
drag, startPoint x: 120, startPoint y: 18, endPoint x: 21, endPoint y: 23, distance: 99.0
click at [21, 23] on div "Icon/Menu Close brown Icon/Menu Close Clients Last Name First Name Business Ope…" at bounding box center [578, 284] width 1140 height 569
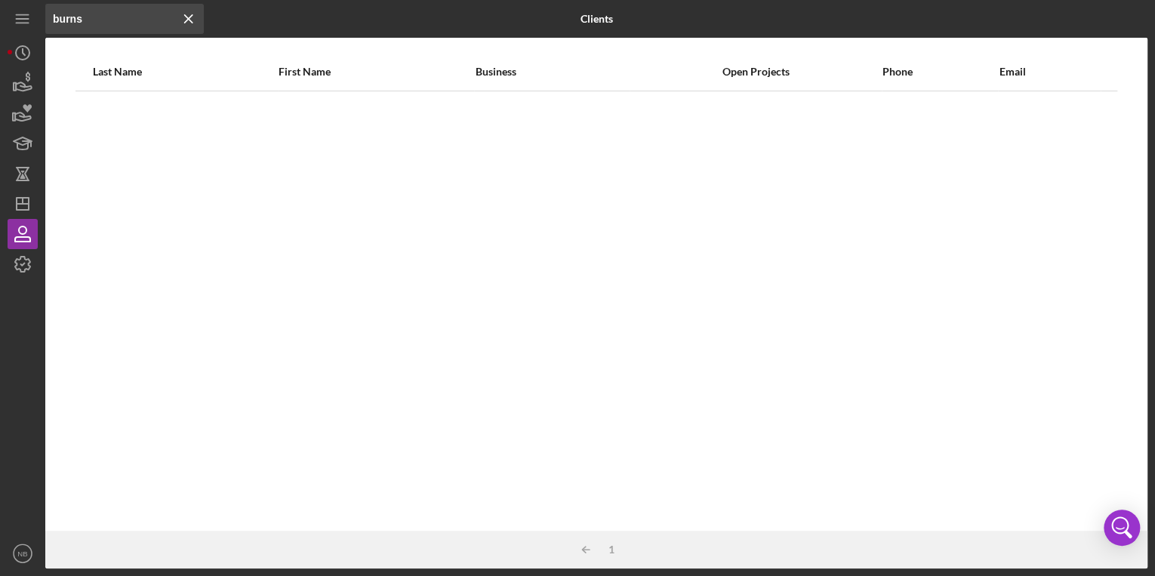
drag, startPoint x: 134, startPoint y: 8, endPoint x: 65, endPoint y: 20, distance: 70.5
click at [57, 18] on input "burns" at bounding box center [124, 19] width 159 height 30
type input "[PERSON_NAME]"
drag, startPoint x: 112, startPoint y: 15, endPoint x: 39, endPoint y: 17, distance: 72.5
click at [39, 17] on div "Icon/Menu Close [PERSON_NAME] Icon/Menu Close Clients Last Name First Name Busi…" at bounding box center [578, 284] width 1140 height 569
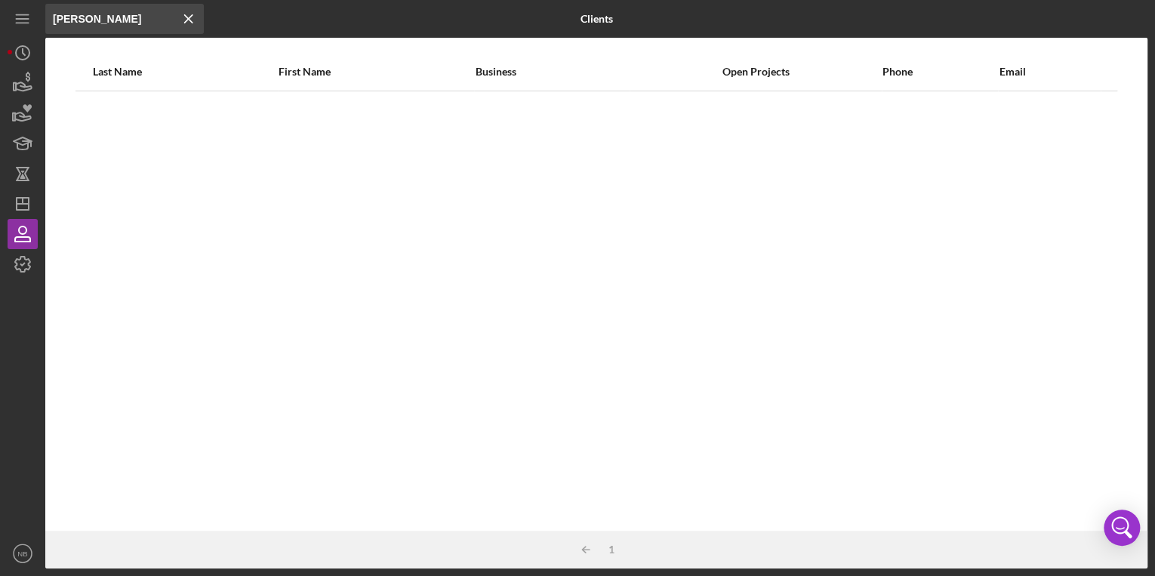
click at [187, 16] on icon "Icon/Menu Close" at bounding box center [189, 19] width 30 height 30
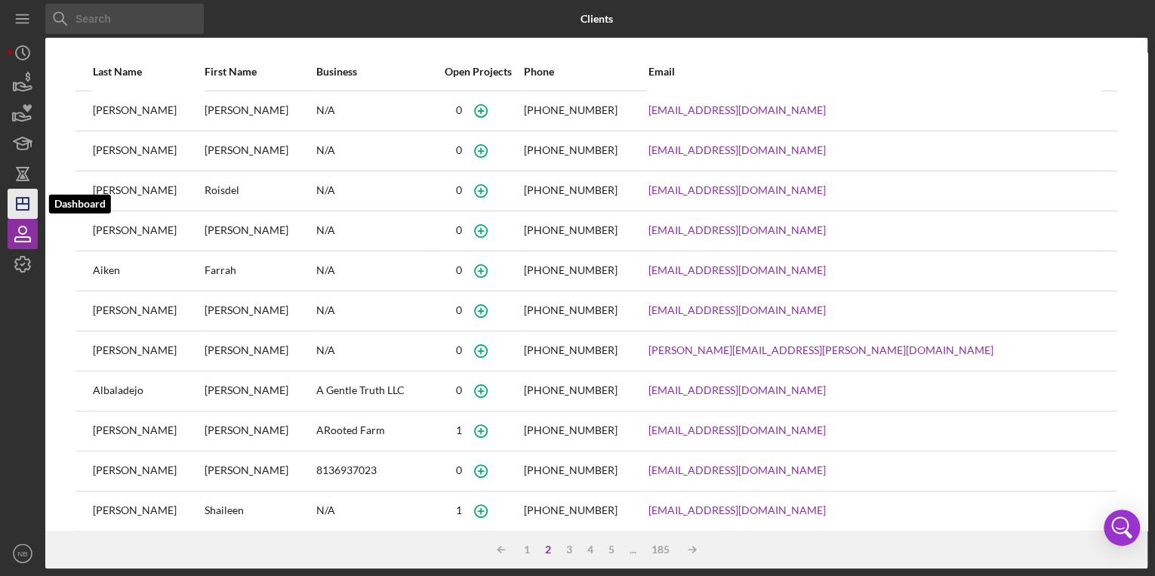
click at [27, 201] on icon "Icon/Dashboard" at bounding box center [23, 204] width 38 height 38
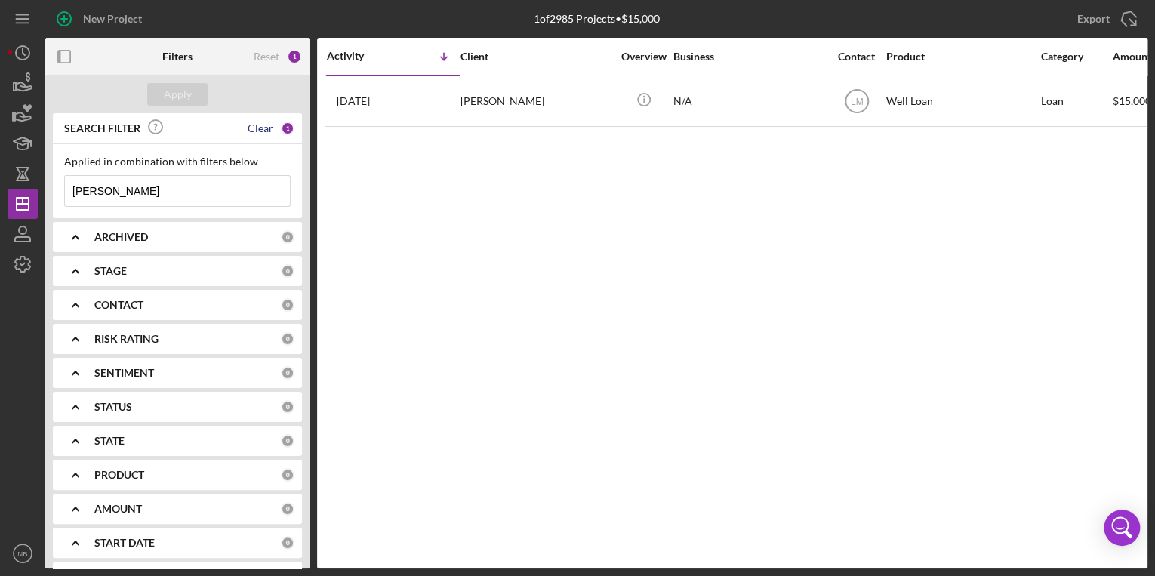
click at [266, 131] on div "Clear" at bounding box center [261, 128] width 26 height 12
click at [175, 205] on input at bounding box center [177, 191] width 225 height 30
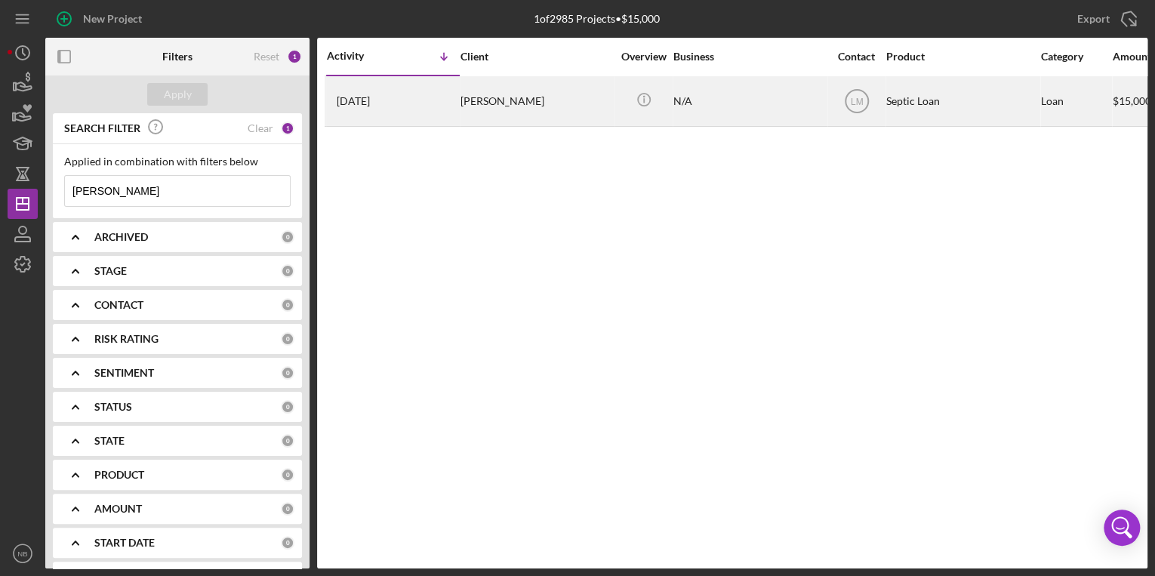
type input "[PERSON_NAME]"
click at [479, 116] on div "[PERSON_NAME]" at bounding box center [536, 101] width 151 height 48
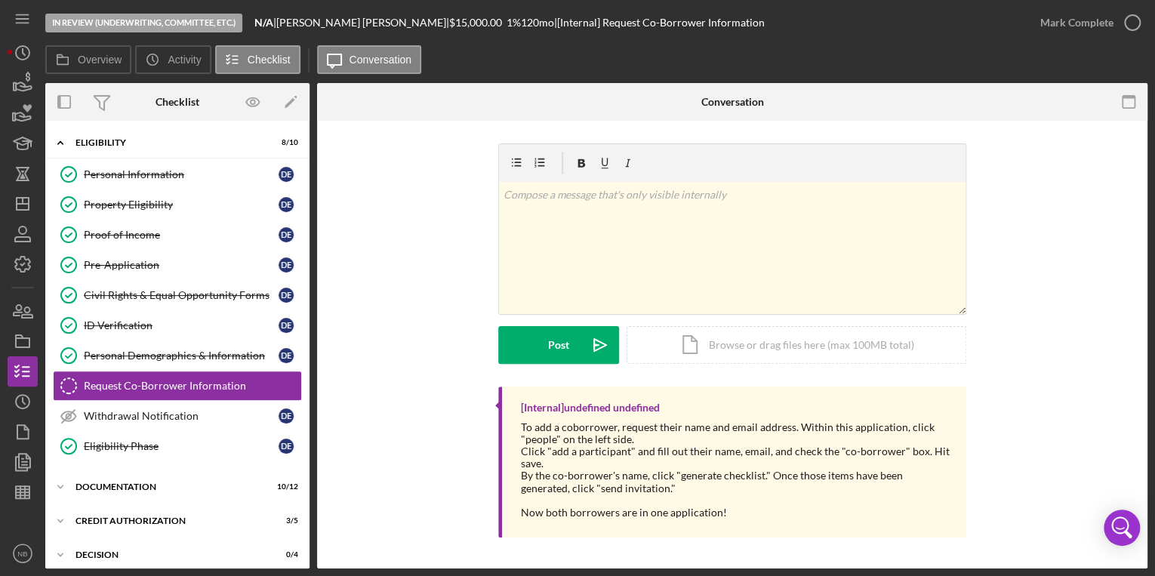
scroll to position [38, 0]
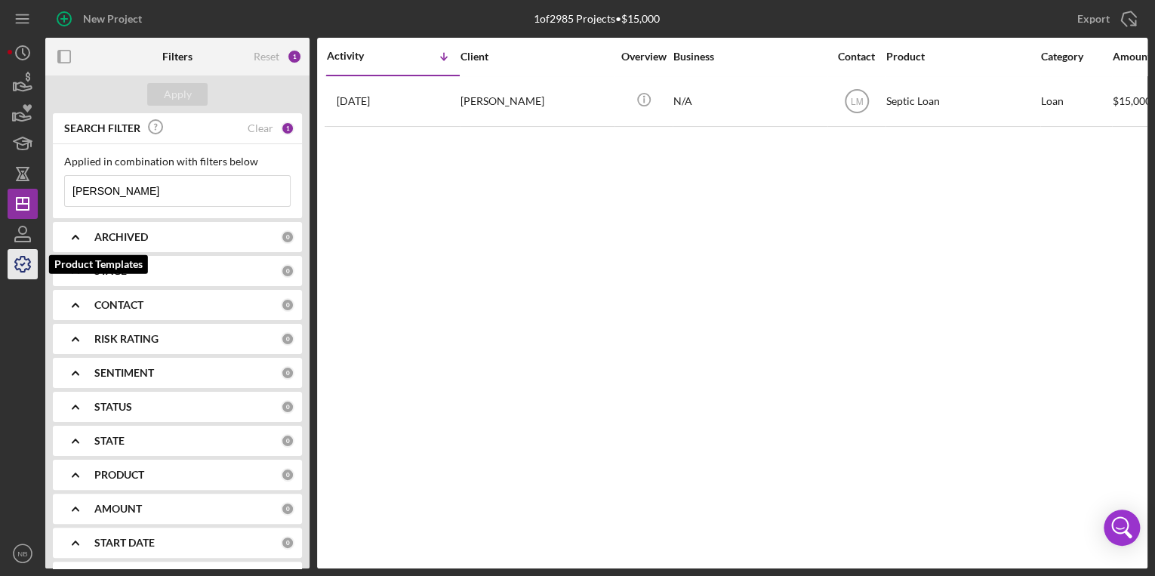
click at [24, 260] on icon "button" at bounding box center [23, 264] width 38 height 38
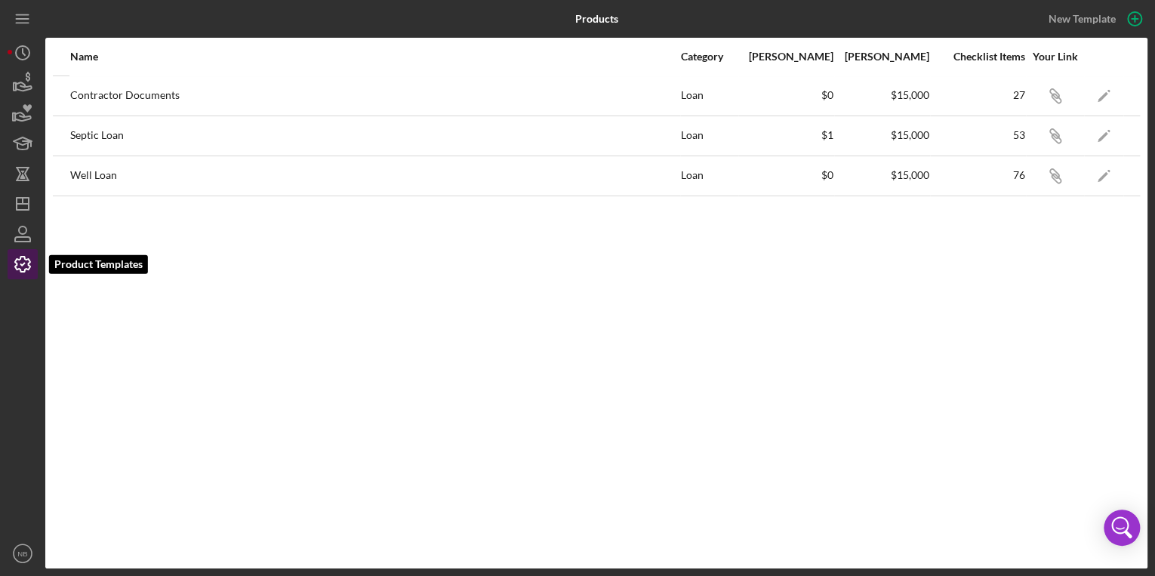
click at [24, 260] on icon "button" at bounding box center [23, 264] width 38 height 38
click at [18, 263] on icon "button" at bounding box center [23, 264] width 38 height 38
click at [22, 239] on icon "button" at bounding box center [23, 234] width 38 height 38
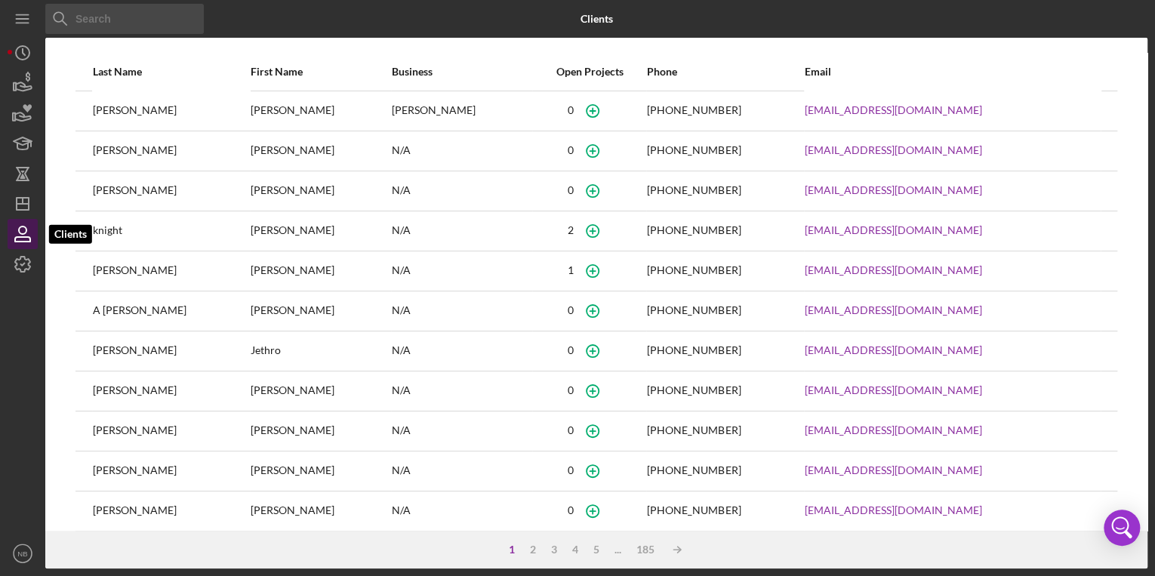
click at [27, 233] on icon "button" at bounding box center [23, 234] width 38 height 38
click at [106, 23] on input at bounding box center [124, 19] width 159 height 30
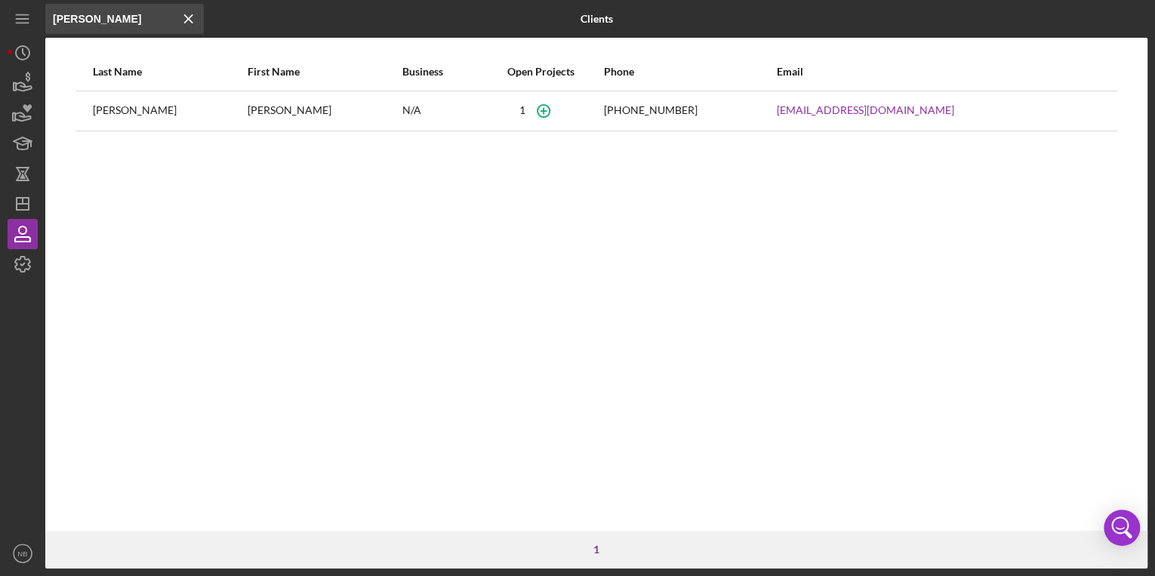
type input "[PERSON_NAME]"
